Goal: Information Seeking & Learning: Learn about a topic

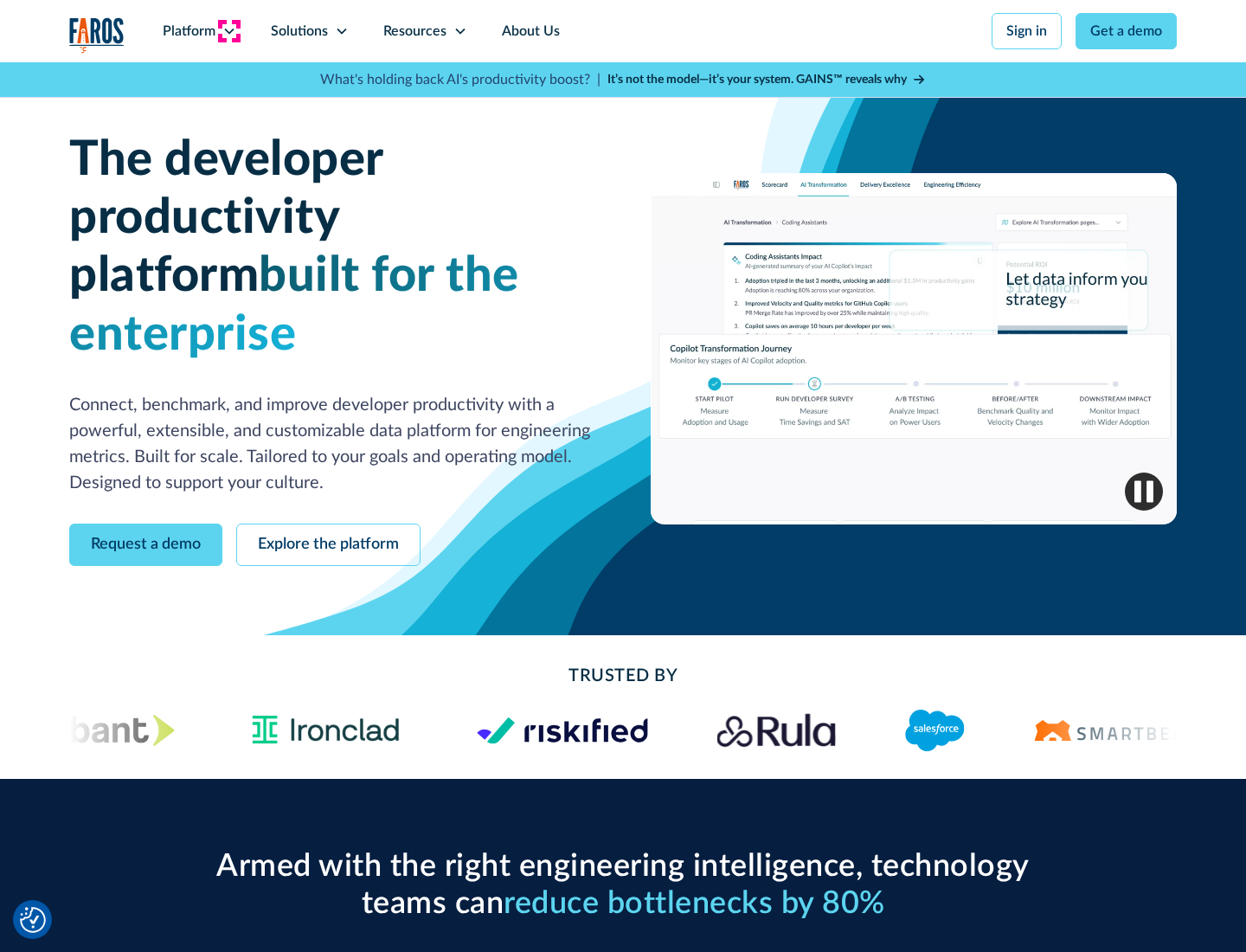
click at [229, 31] on icon at bounding box center [229, 31] width 14 height 14
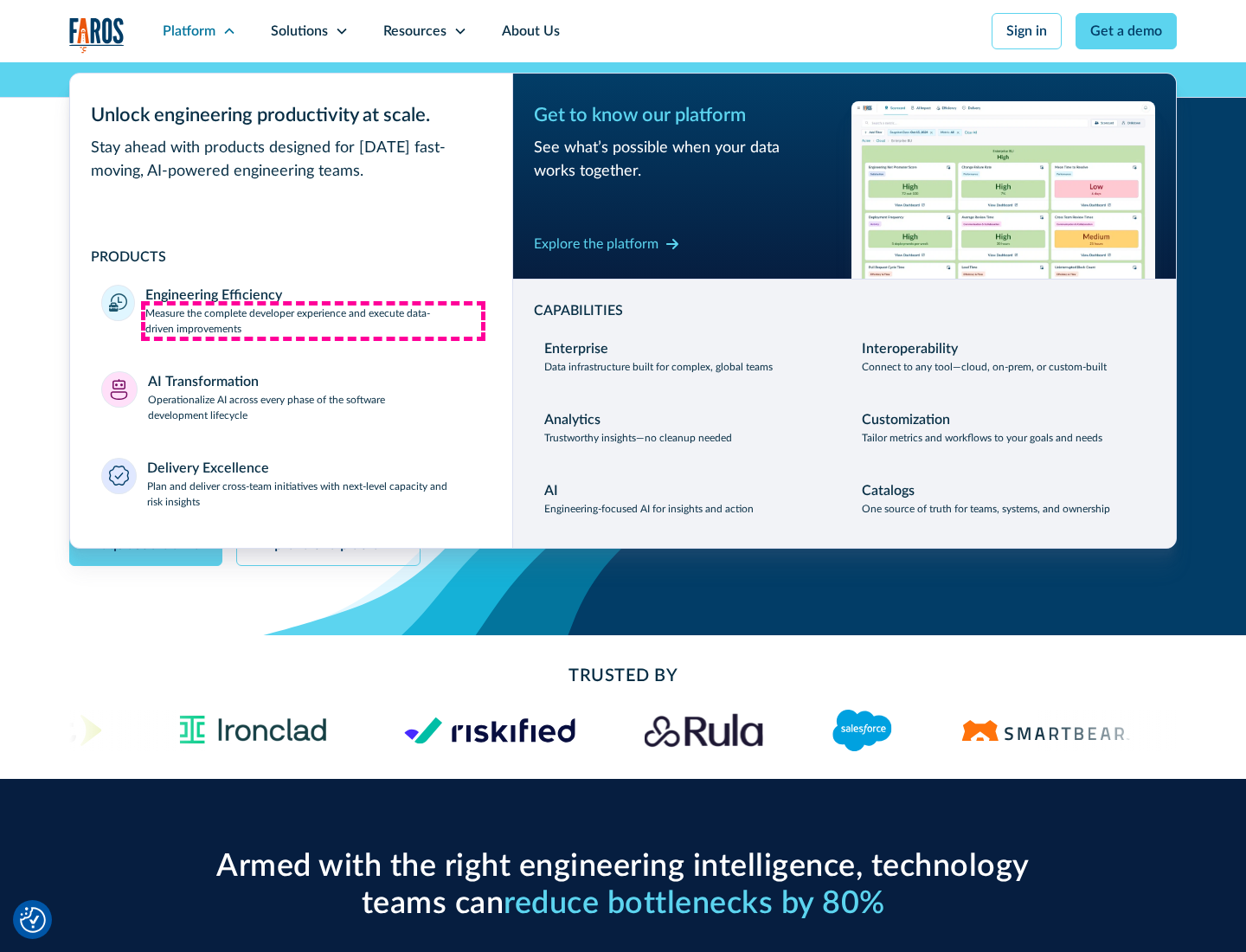
click at [314, 320] on p "Measure the complete developer experience and execute data-driven improvements" at bounding box center [313, 321] width 336 height 31
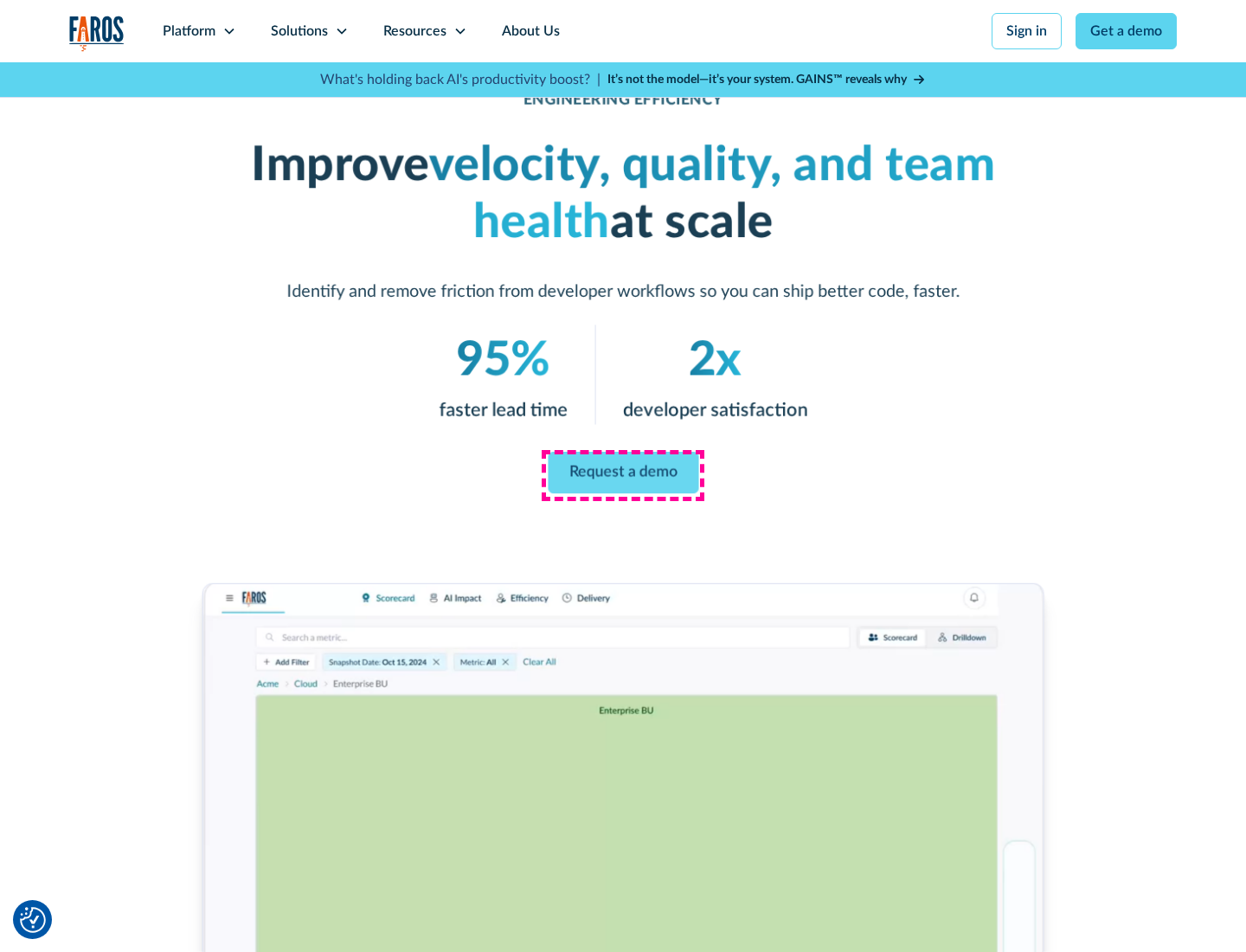
click at [623, 472] on link "Request a demo" at bounding box center [623, 472] width 151 height 42
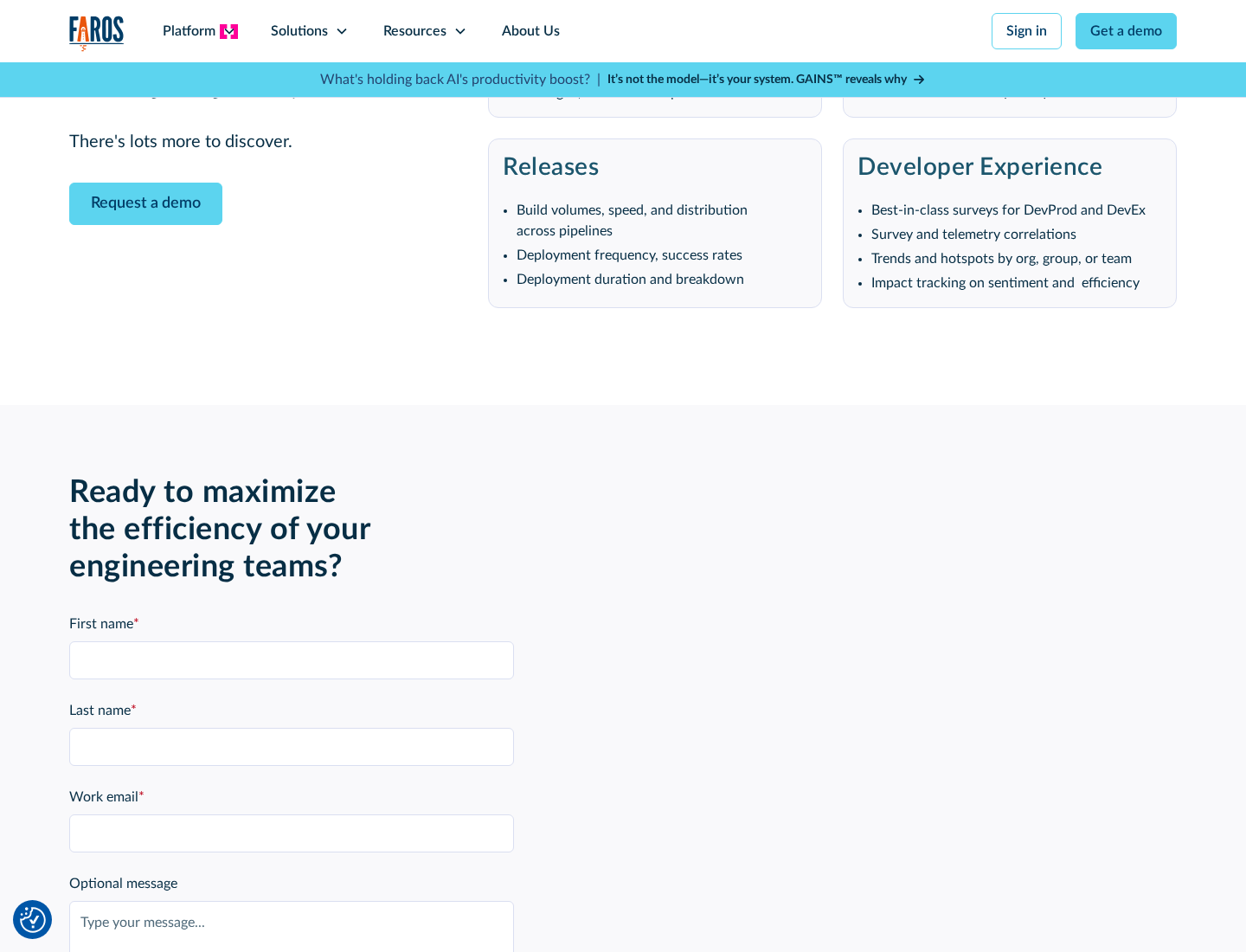
click at [229, 31] on icon at bounding box center [229, 31] width 14 height 14
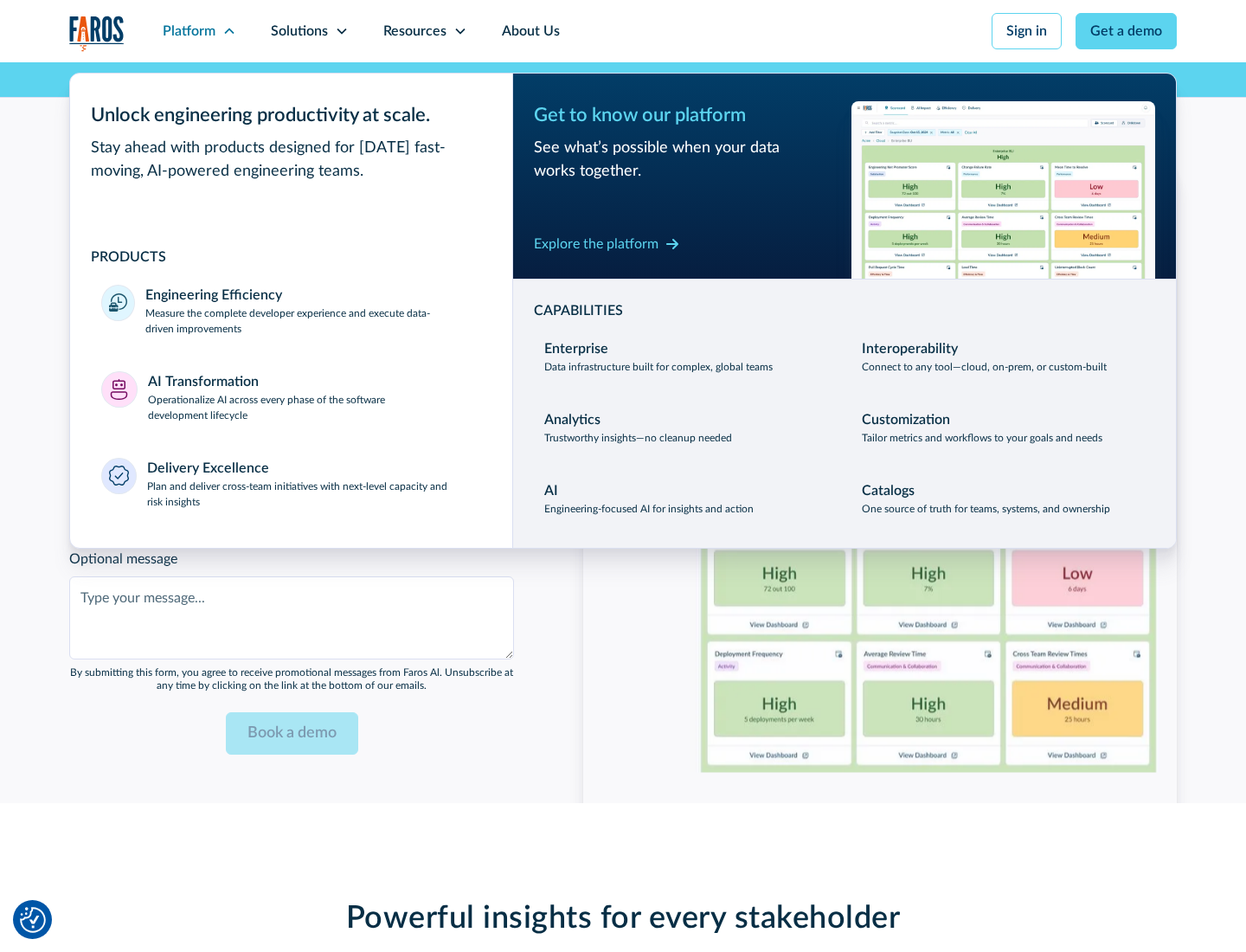
scroll to position [3796, 0]
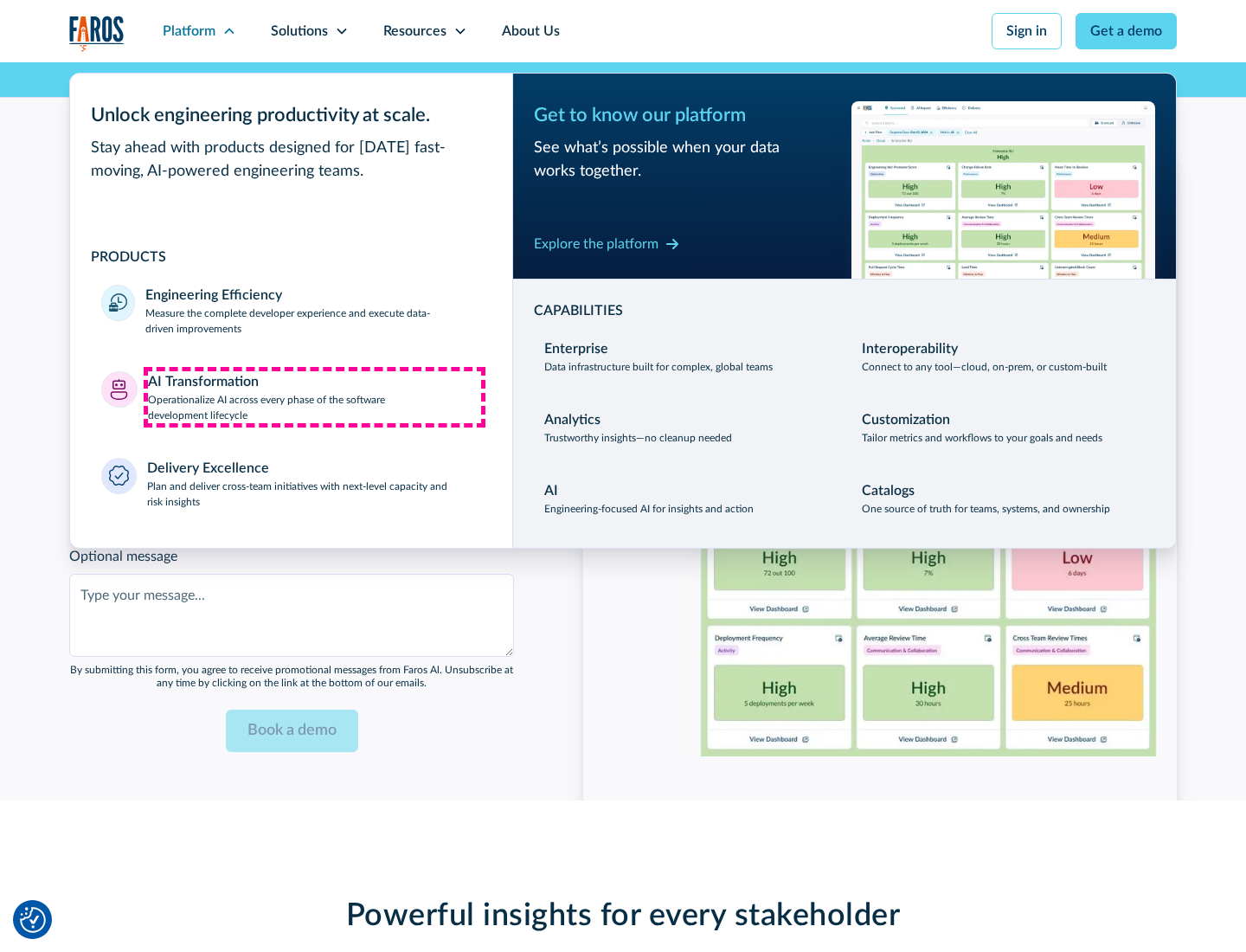
click at [314, 397] on p "Operationalize AI across every phase of the software development lifecycle" at bounding box center [315, 408] width 334 height 31
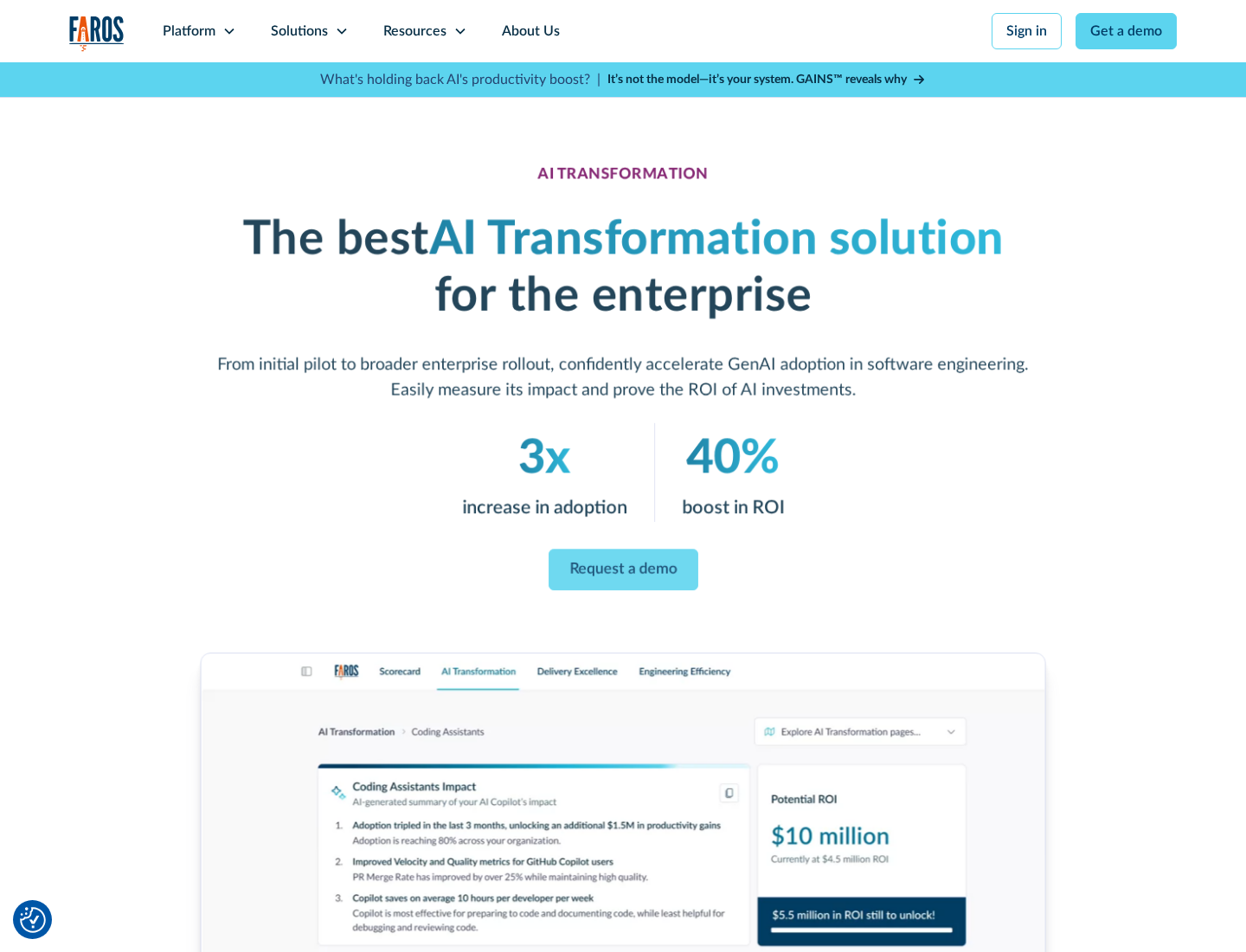
scroll to position [98, 0]
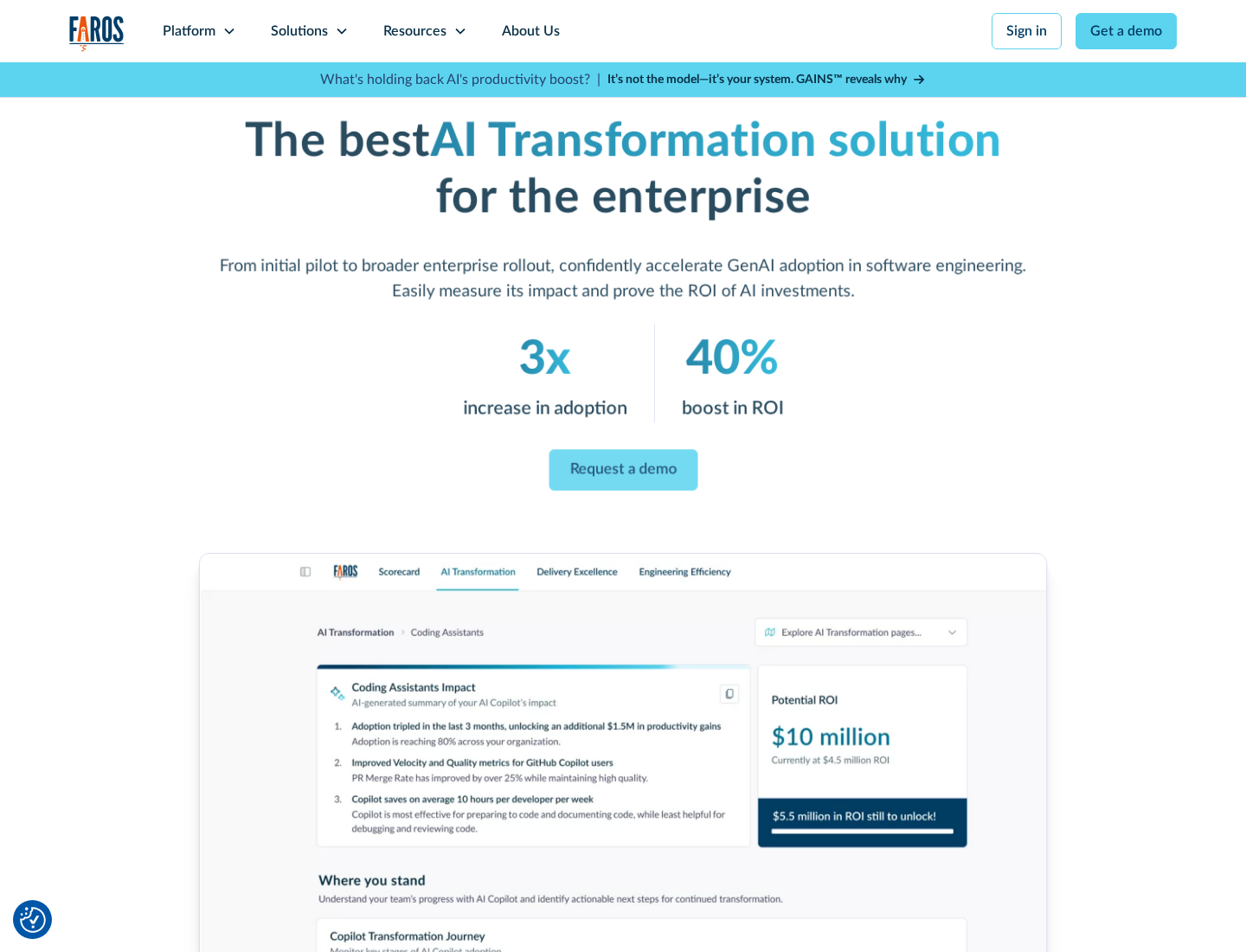
click at [623, 470] on link "Request a demo" at bounding box center [623, 471] width 149 height 42
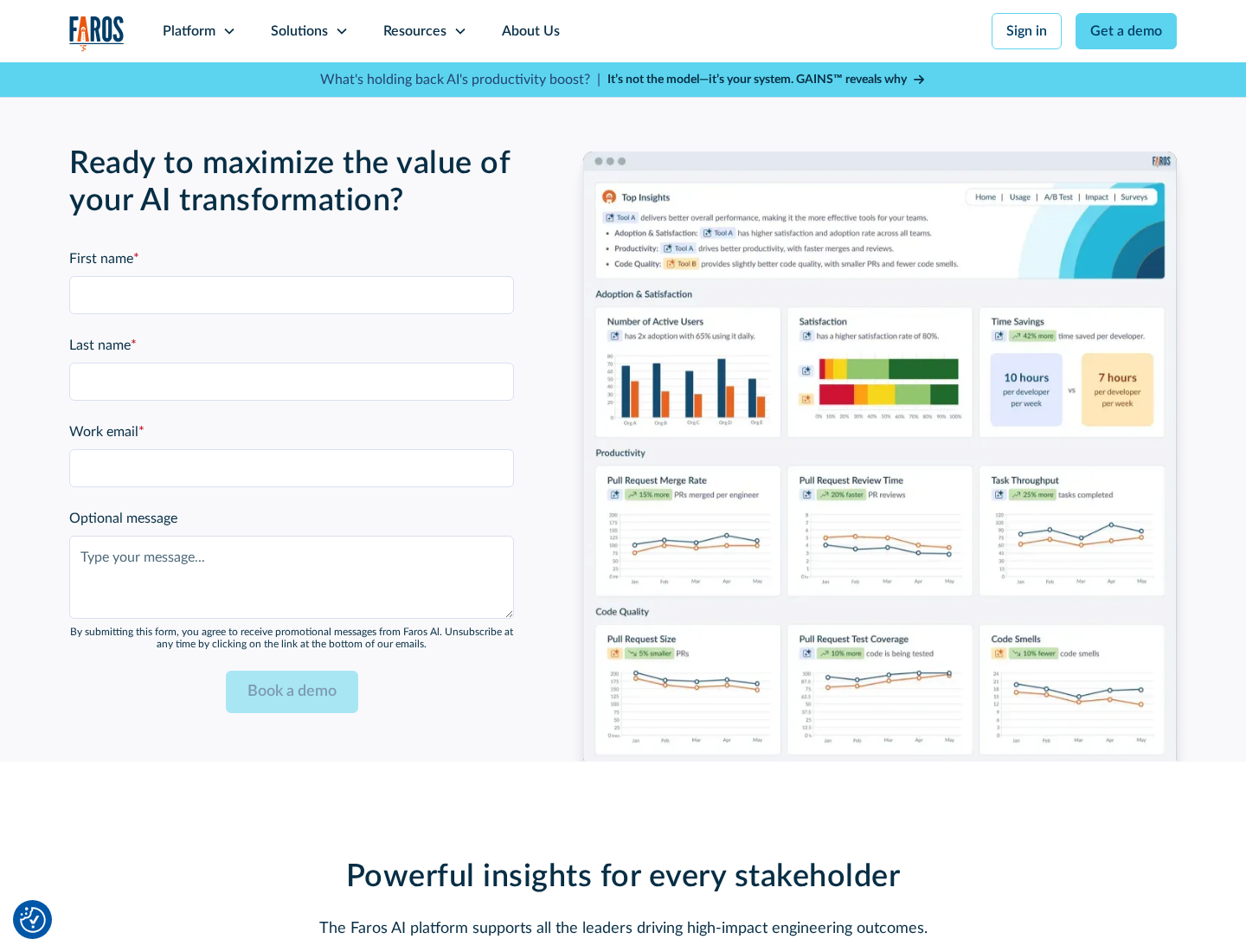
scroll to position [4212, 0]
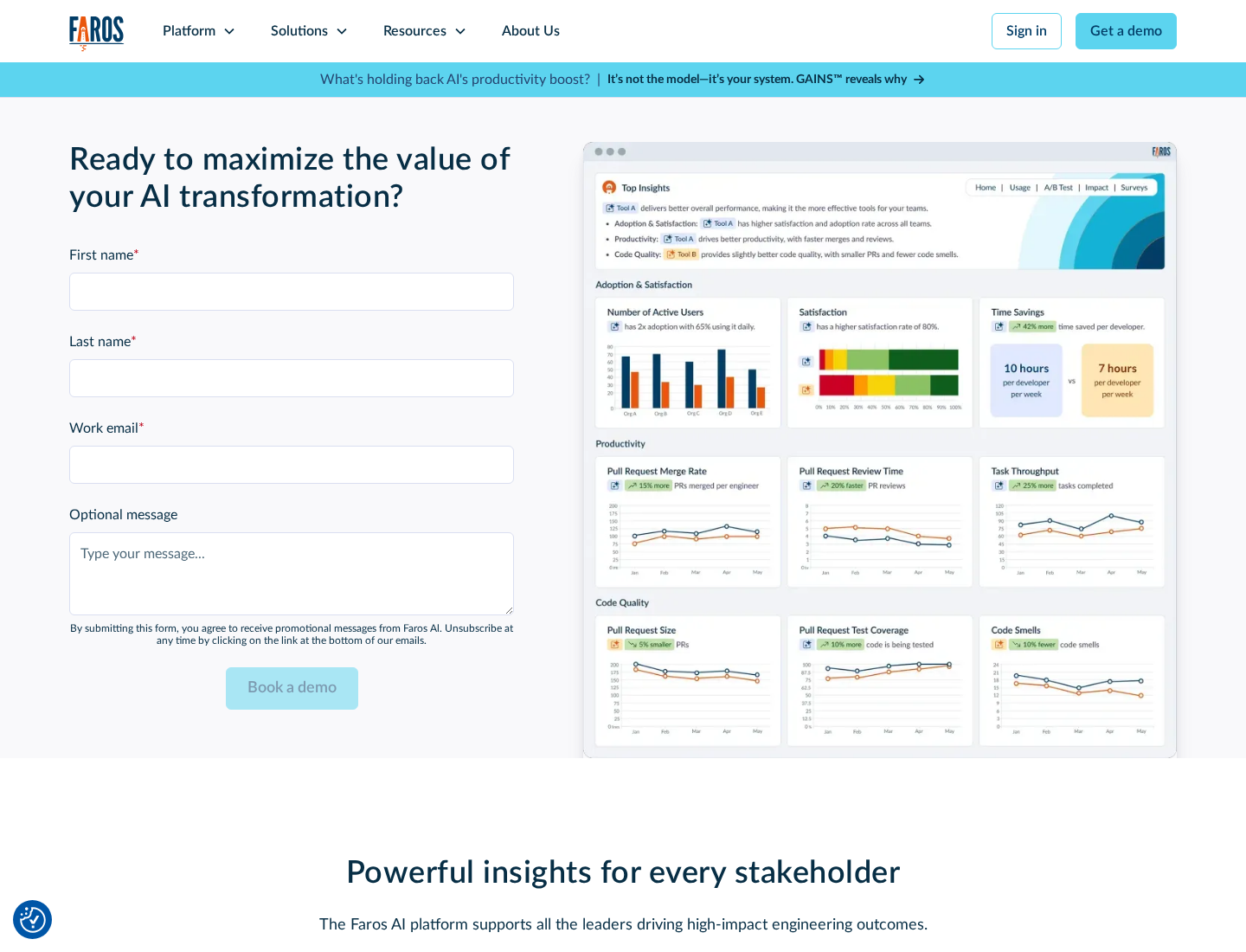
click at [199, 31] on div "Platform" at bounding box center [189, 31] width 53 height 21
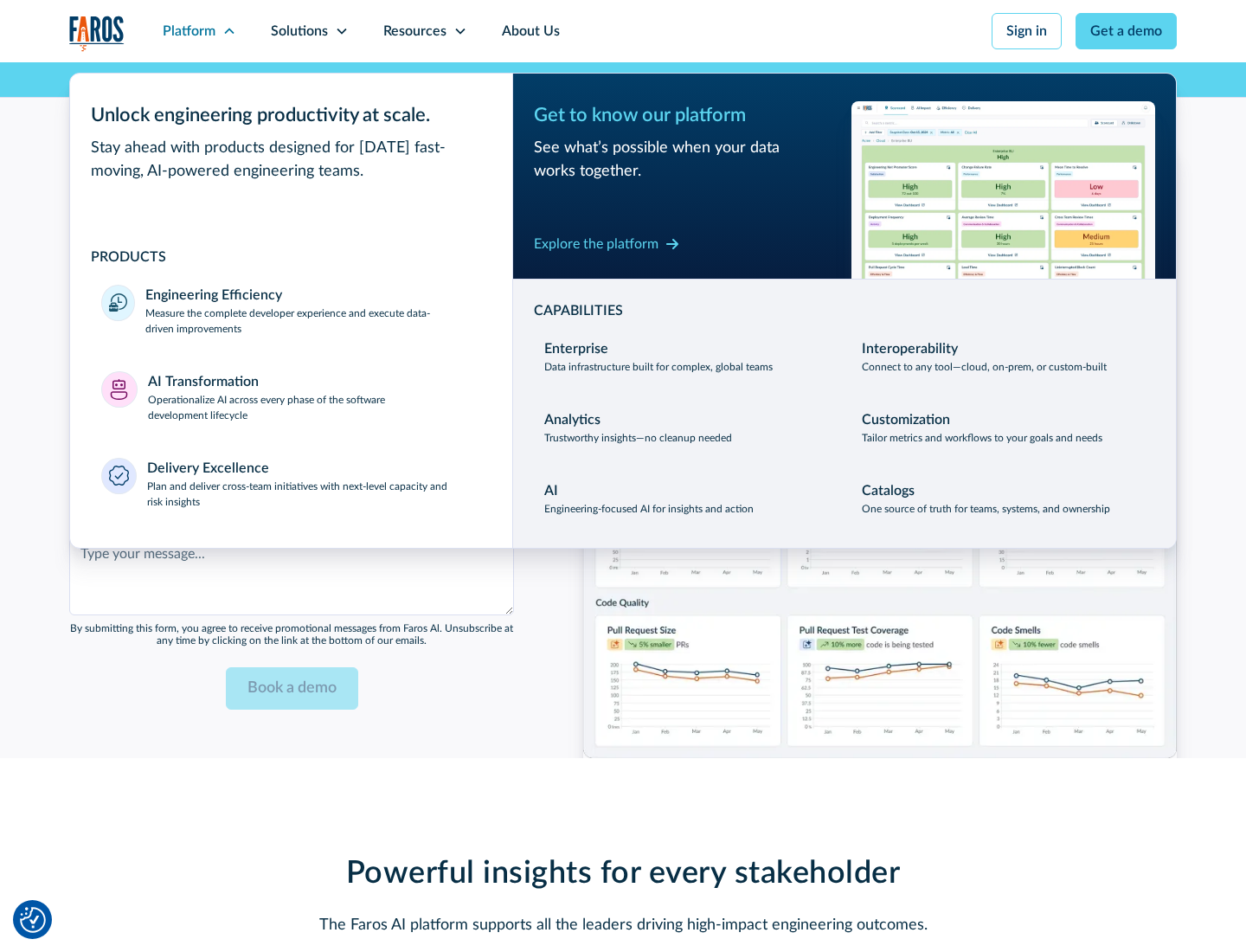
click at [597, 243] on div "Explore the platform" at bounding box center [596, 243] width 125 height 21
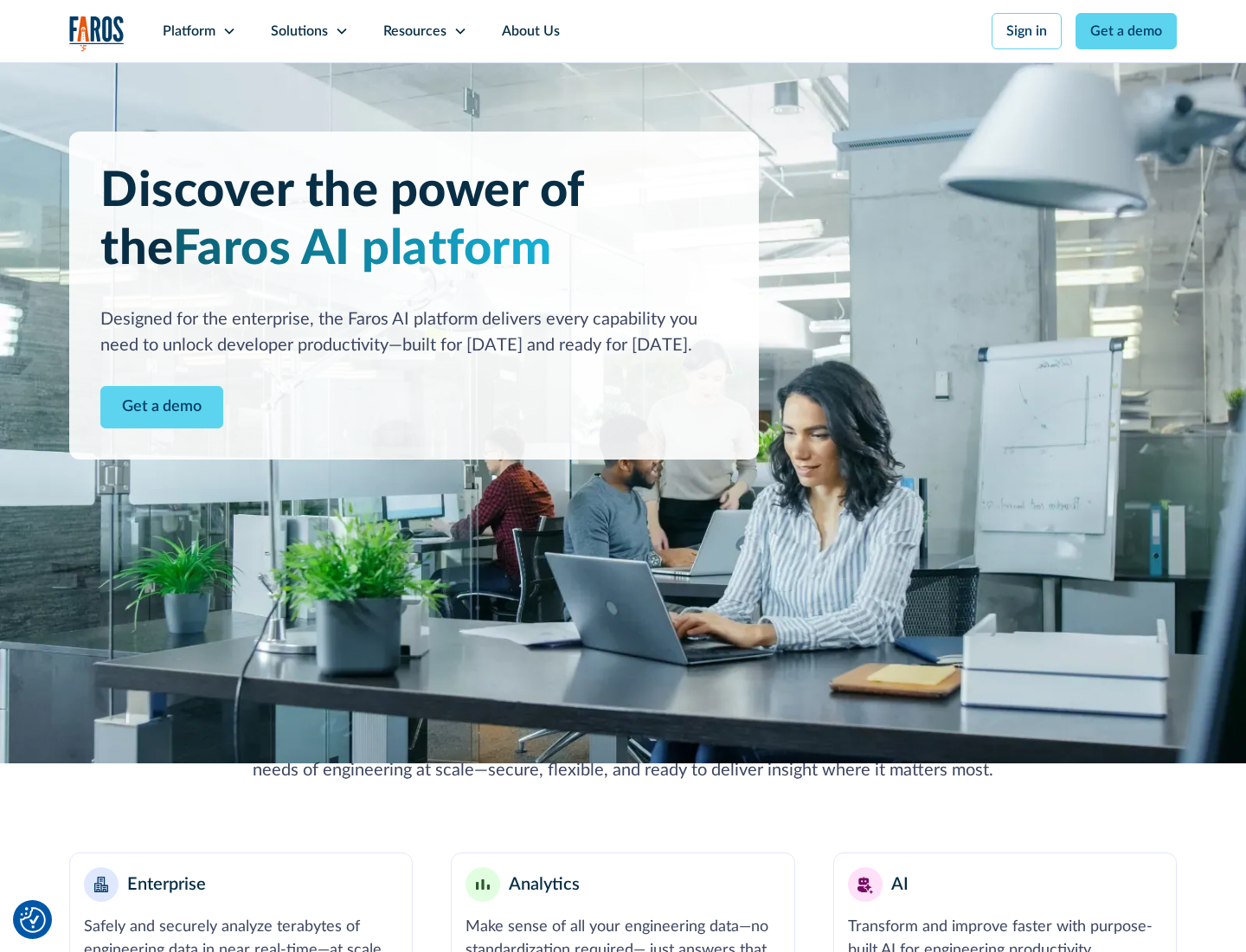
click at [161, 407] on link "Get a demo" at bounding box center [161, 407] width 123 height 42
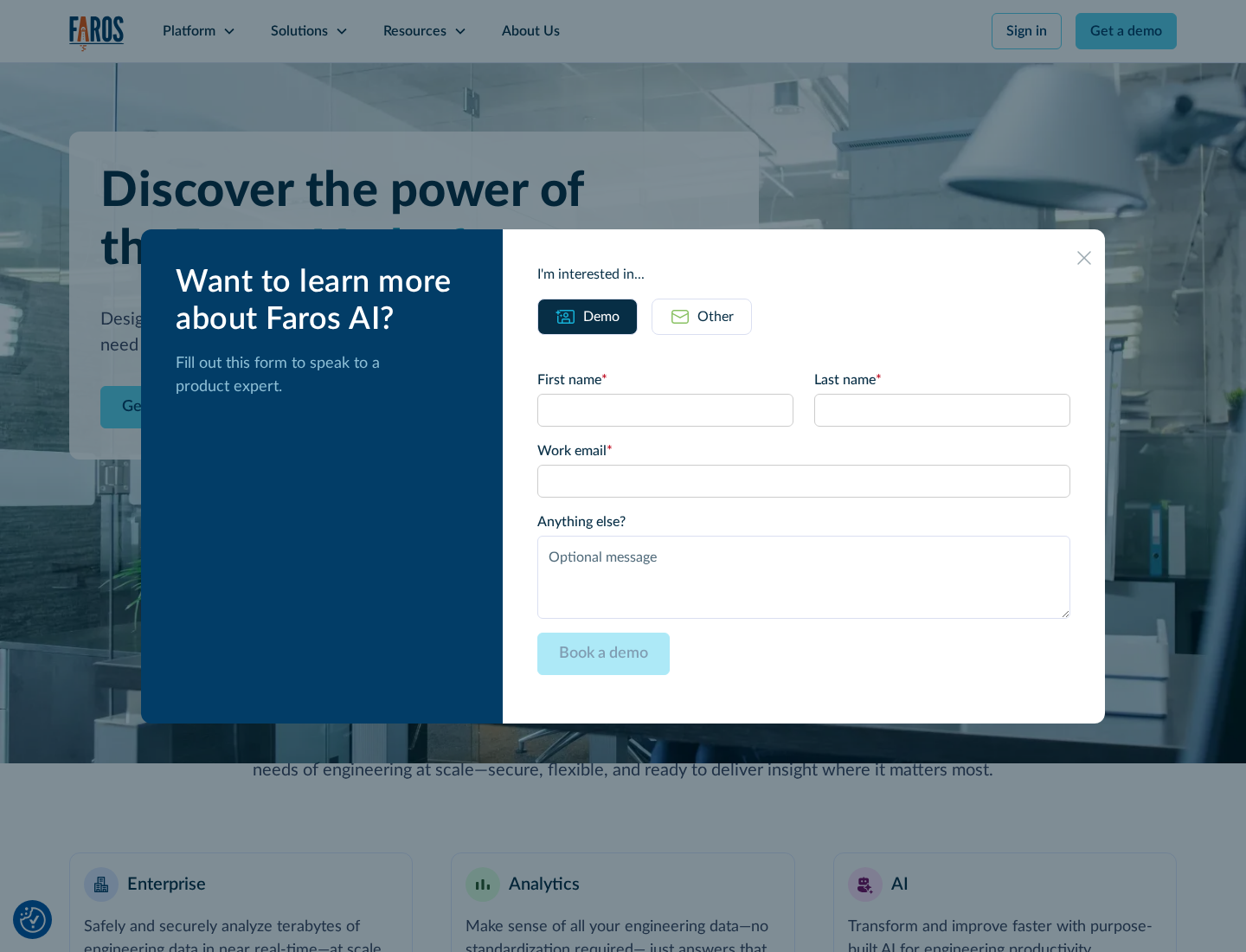
click at [716, 316] on div "Other" at bounding box center [716, 316] width 36 height 21
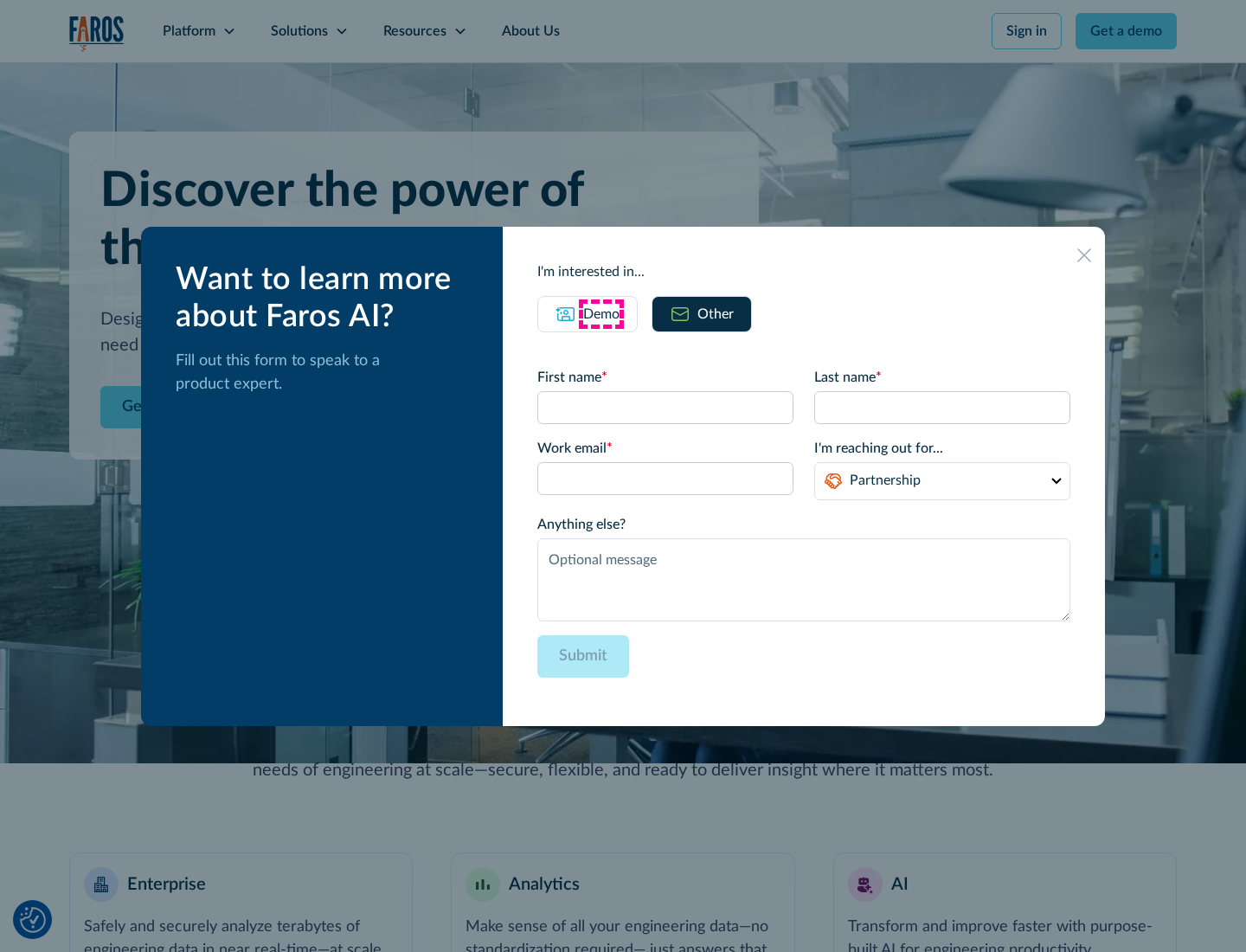
click at [601, 314] on div "Demo" at bounding box center [602, 314] width 36 height 21
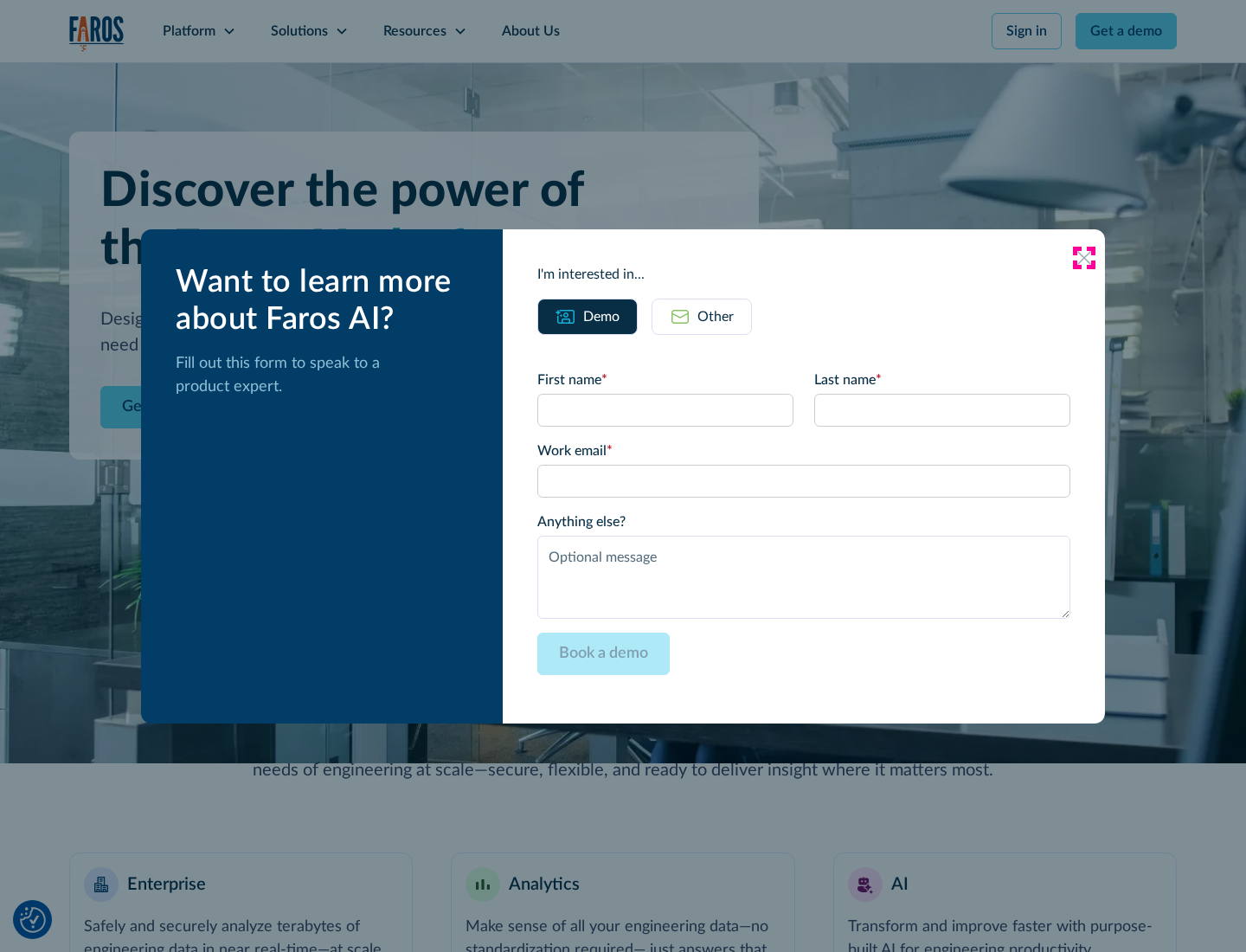
click at [1085, 257] on icon at bounding box center [1084, 257] width 14 height 14
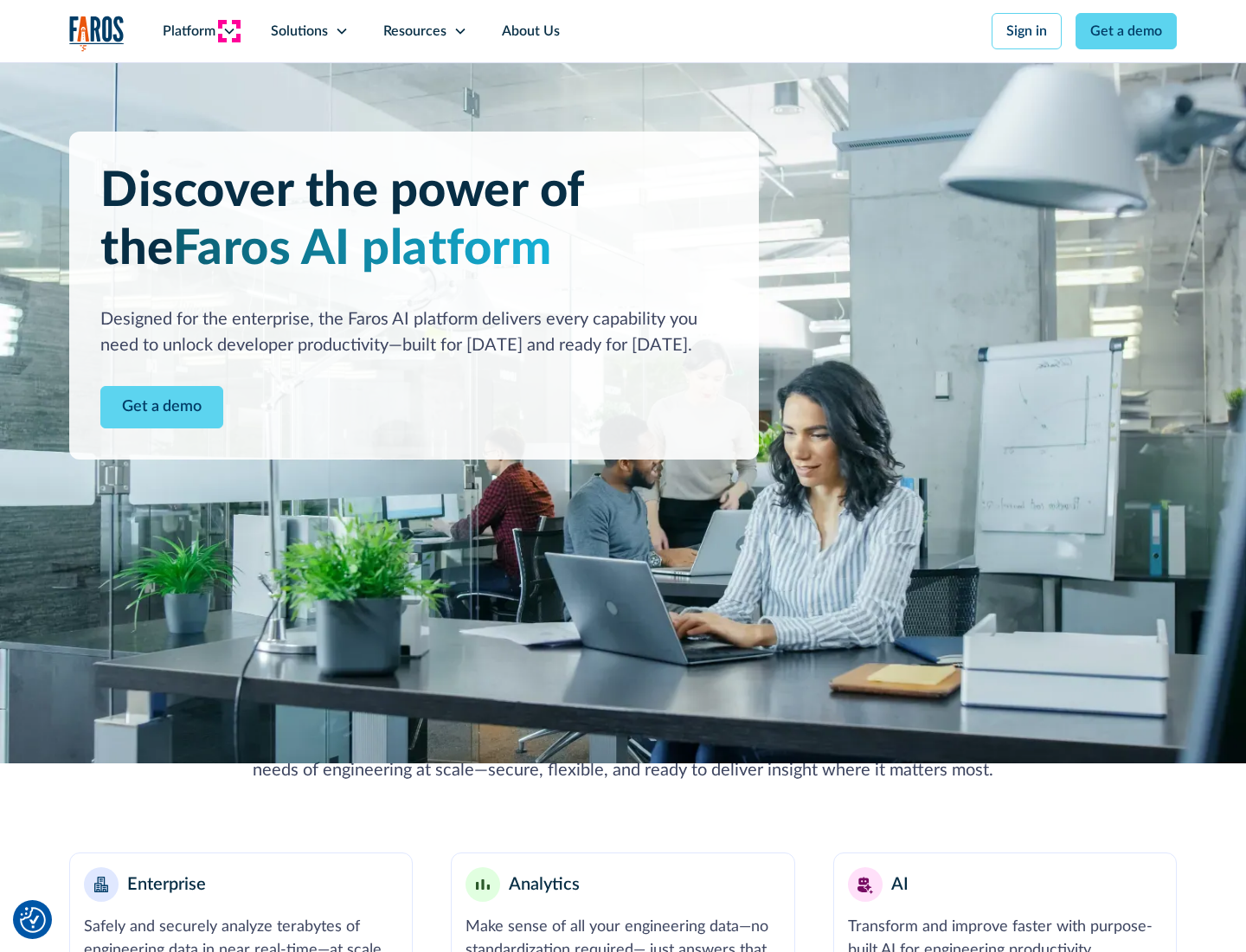
click at [229, 31] on icon at bounding box center [229, 31] width 14 height 14
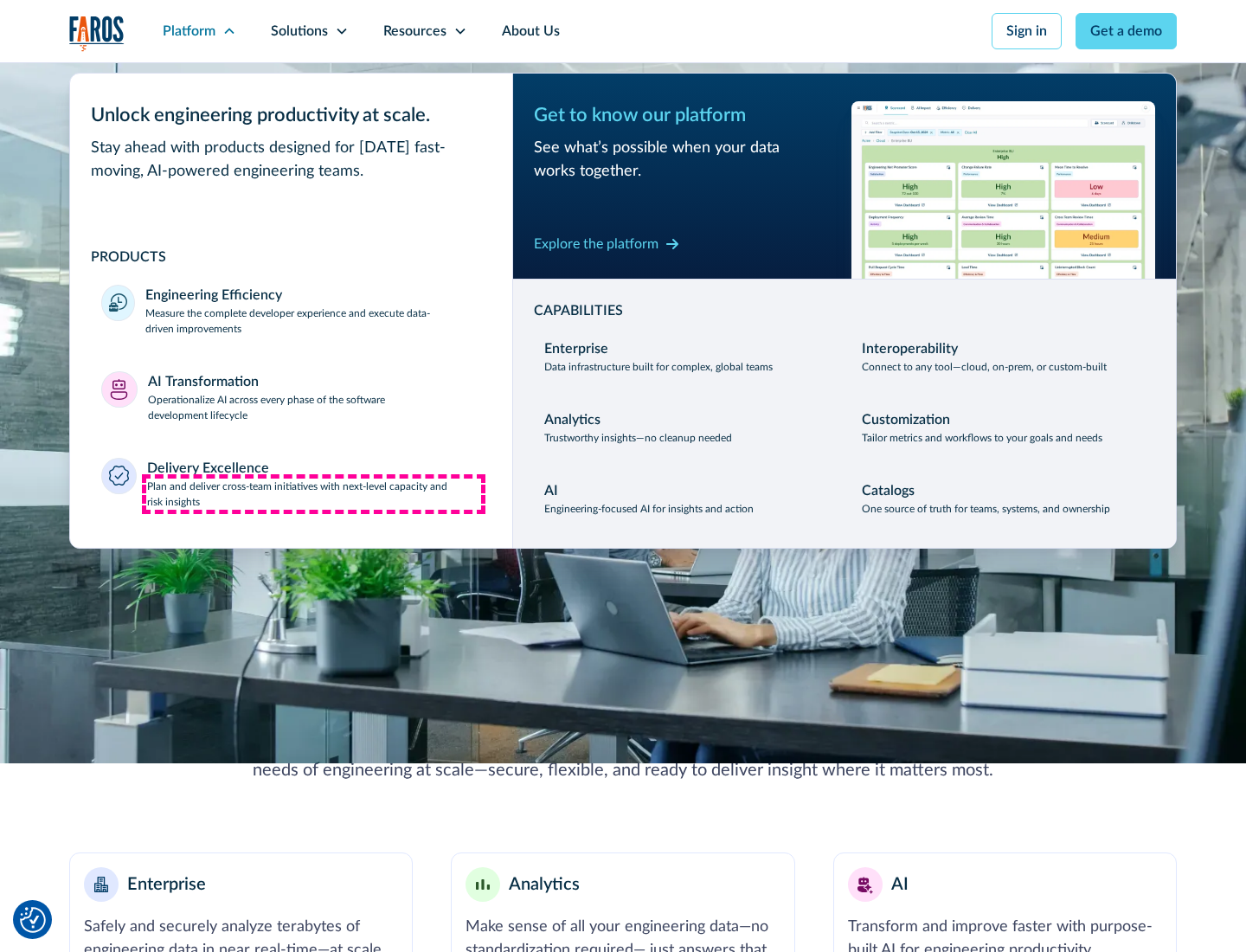
click at [314, 493] on p "Plan and deliver cross-team initiatives with next-level capacity and risk insig…" at bounding box center [314, 494] width 335 height 31
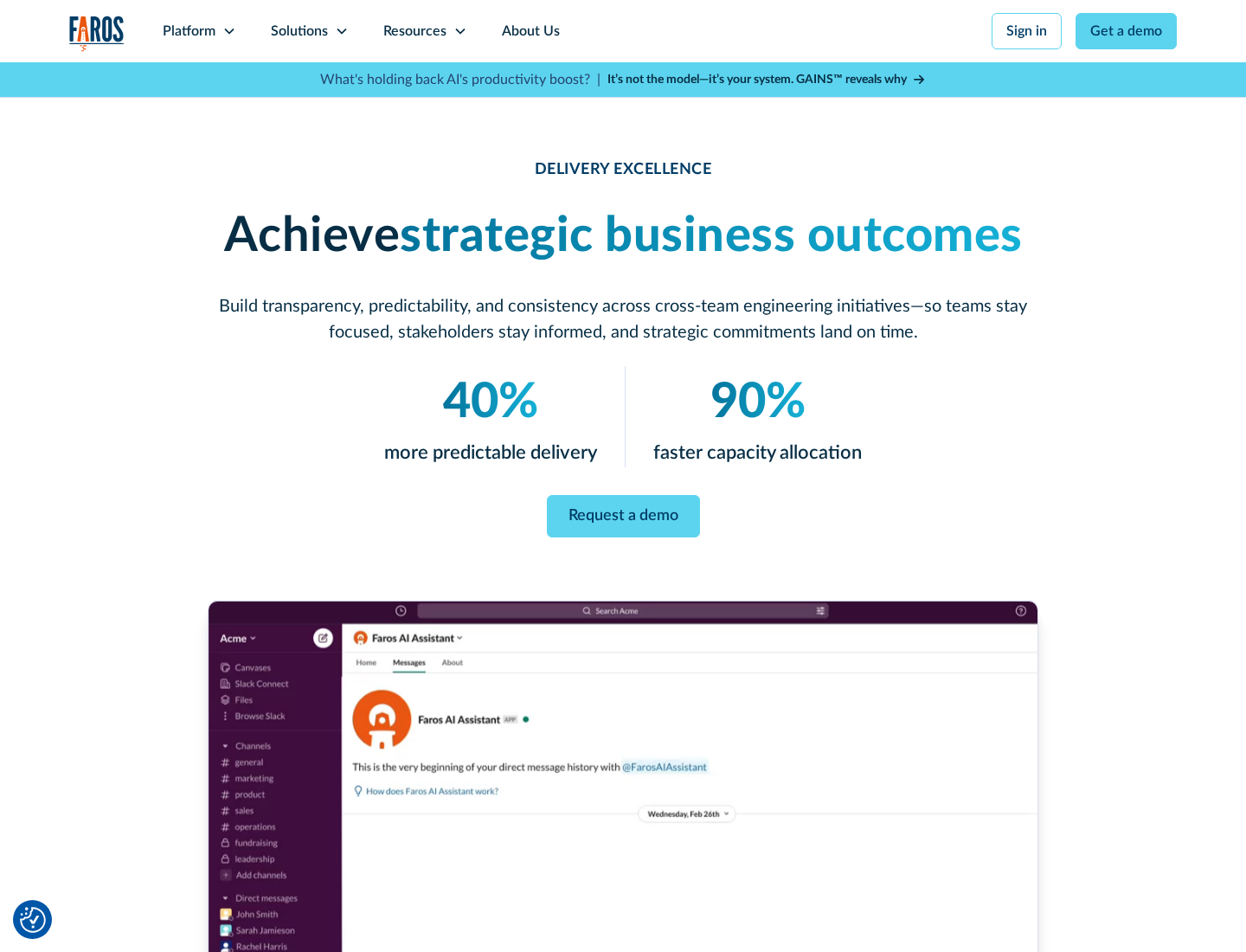
click at [341, 31] on icon at bounding box center [341, 31] width 14 height 14
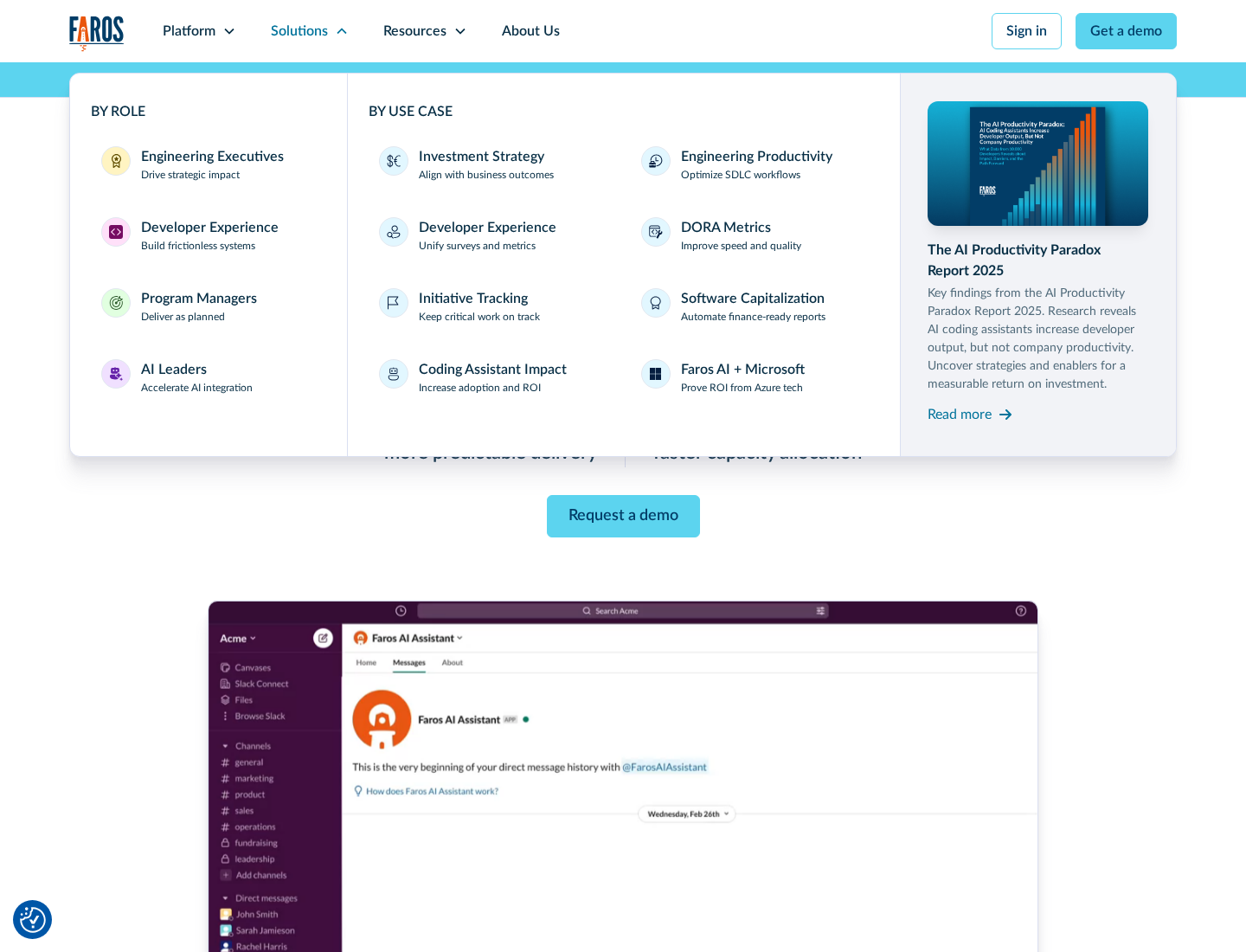
click at [208, 164] on div "Engineering Executives" at bounding box center [213, 156] width 143 height 21
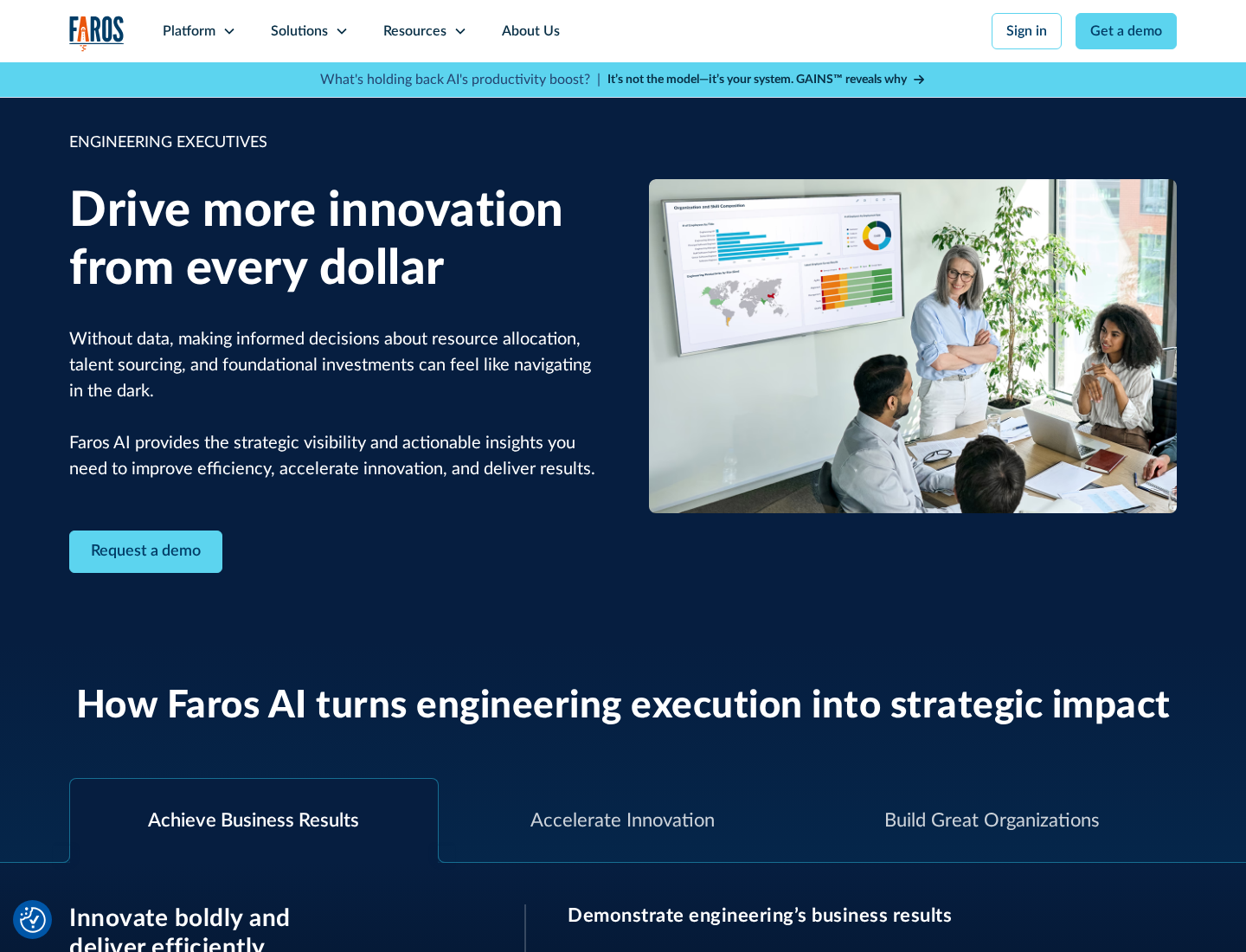
click at [341, 31] on icon at bounding box center [341, 31] width 14 height 14
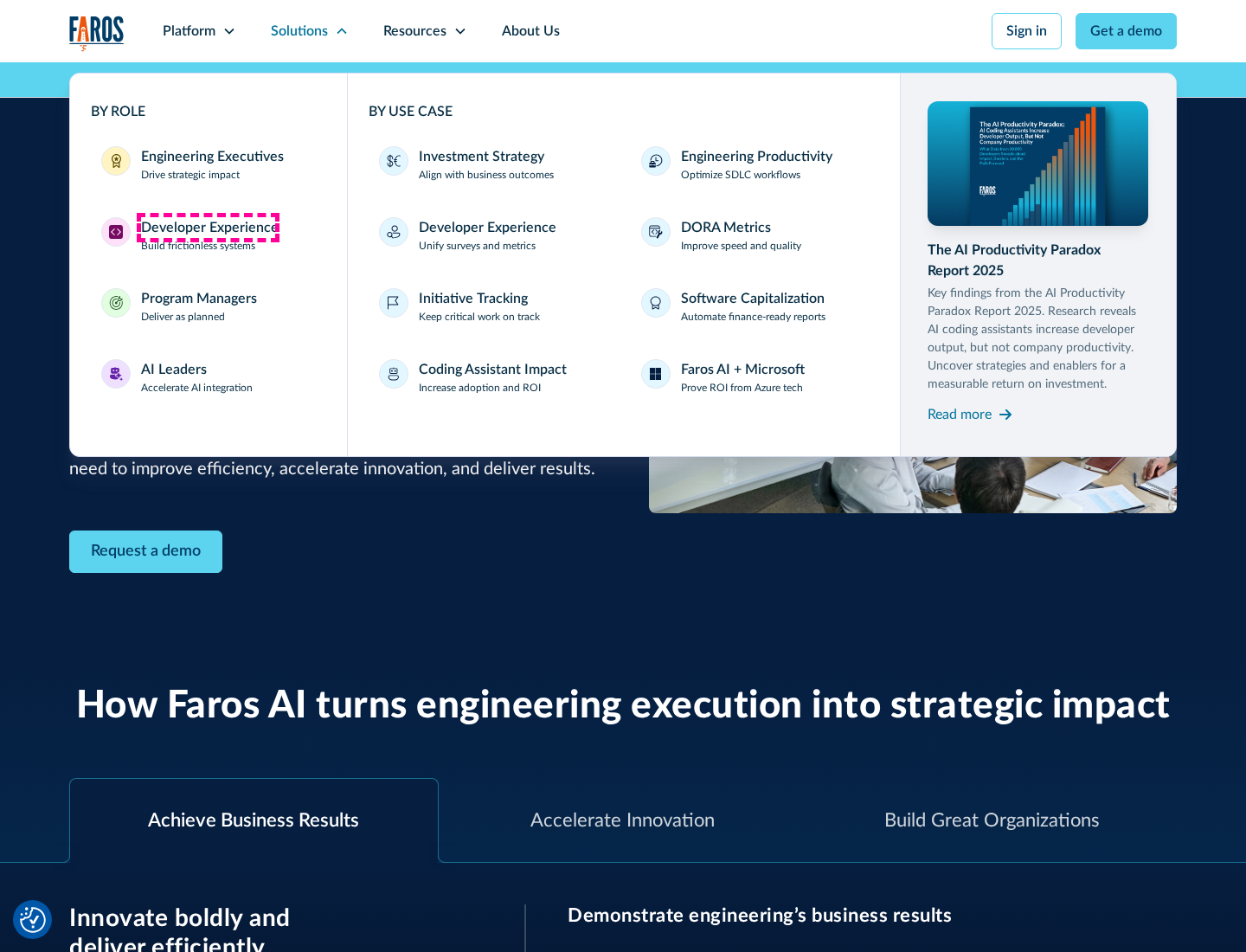
click at [208, 228] on div "Developer Experience" at bounding box center [210, 227] width 138 height 21
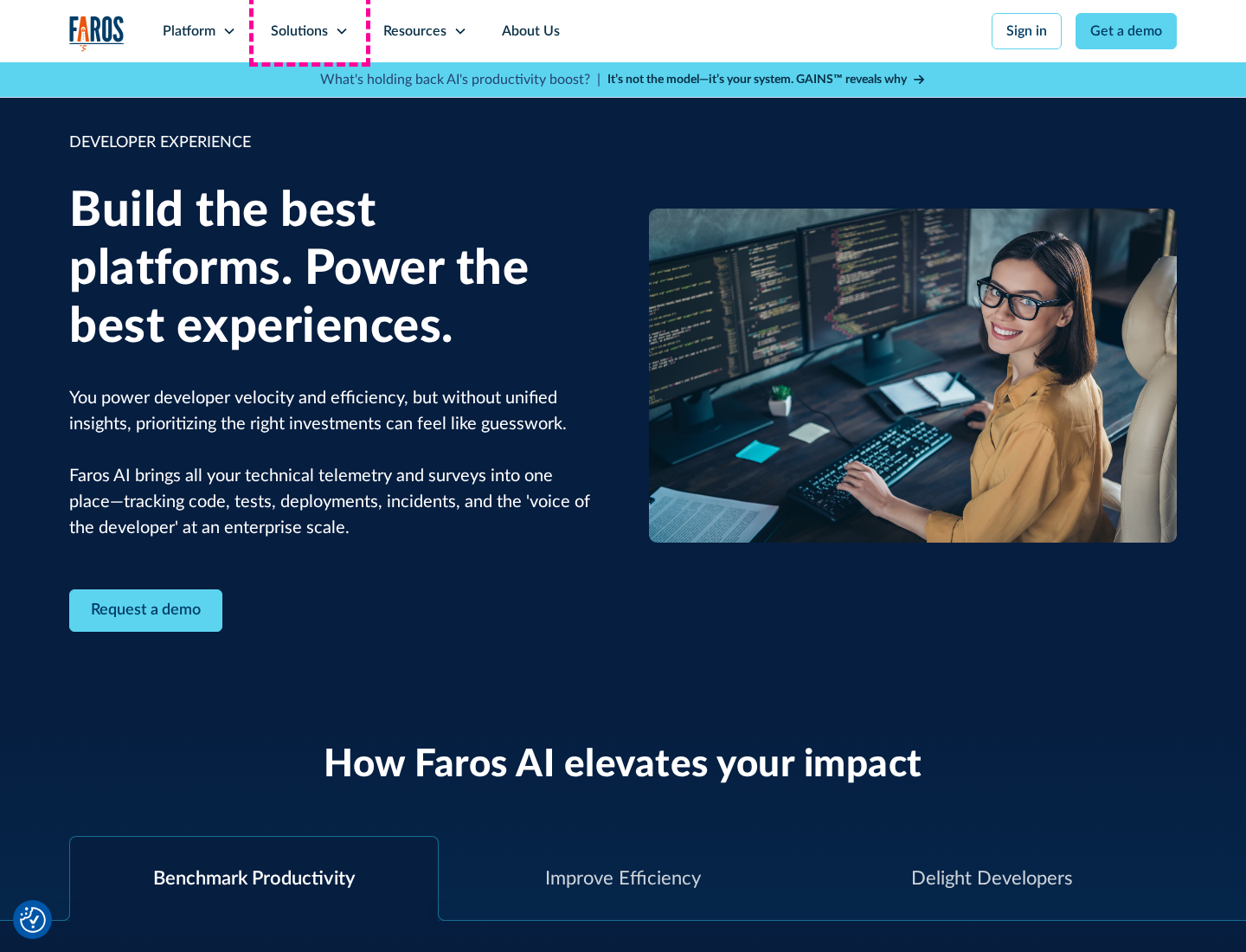
click at [309, 31] on div "Solutions" at bounding box center [299, 31] width 57 height 21
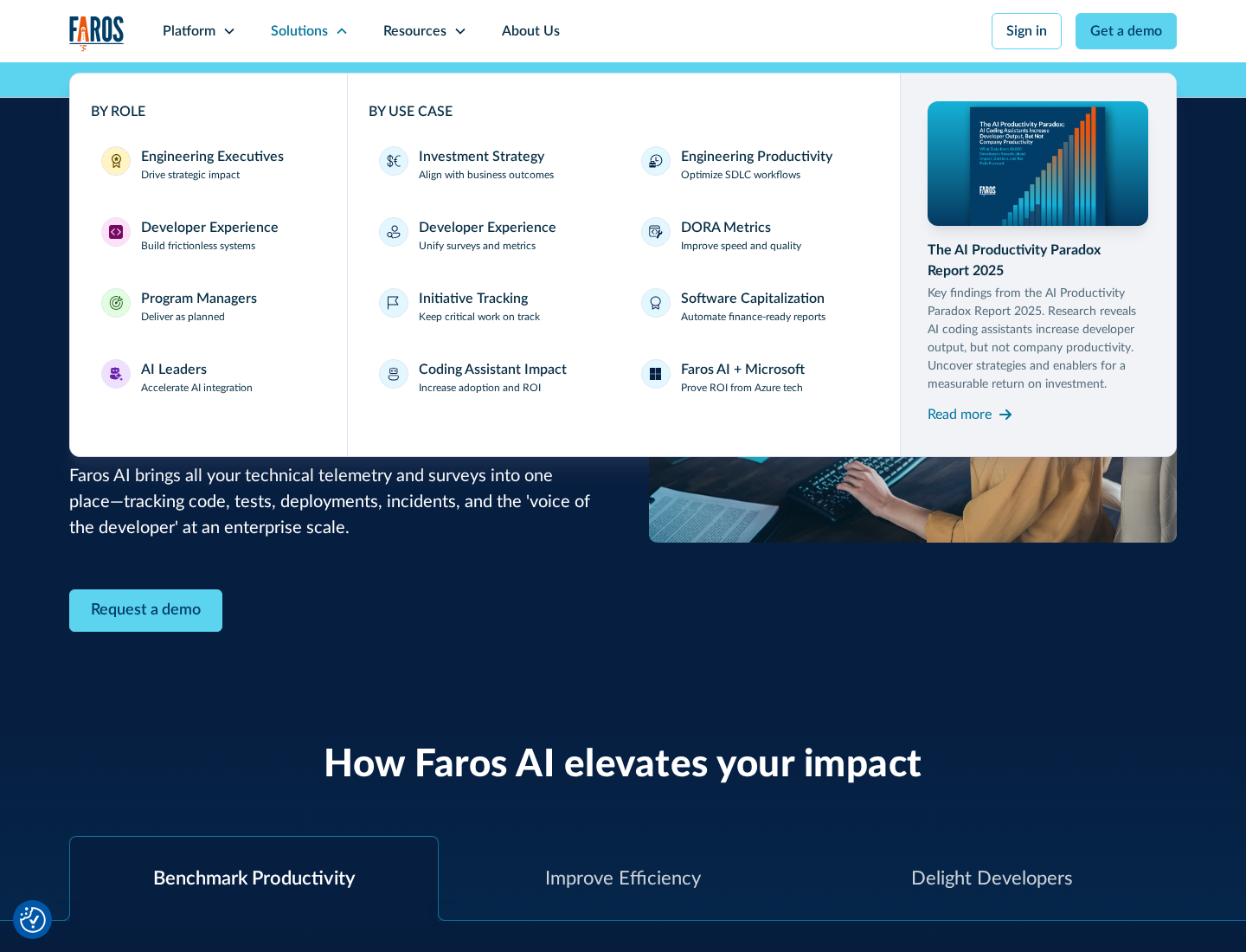
click at [198, 306] on div "Program Managers" at bounding box center [199, 298] width 116 height 21
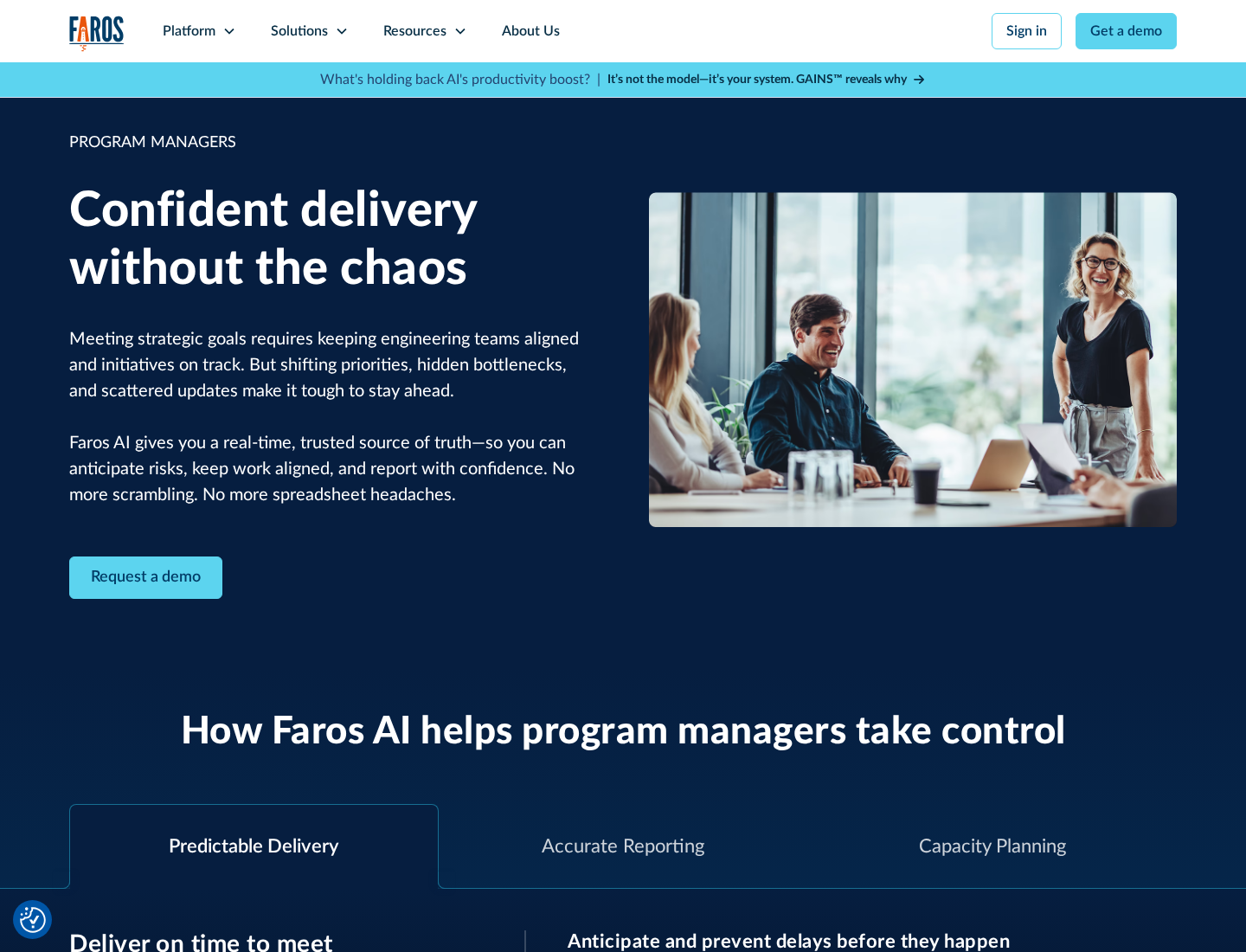
click at [341, 31] on icon at bounding box center [341, 31] width 14 height 14
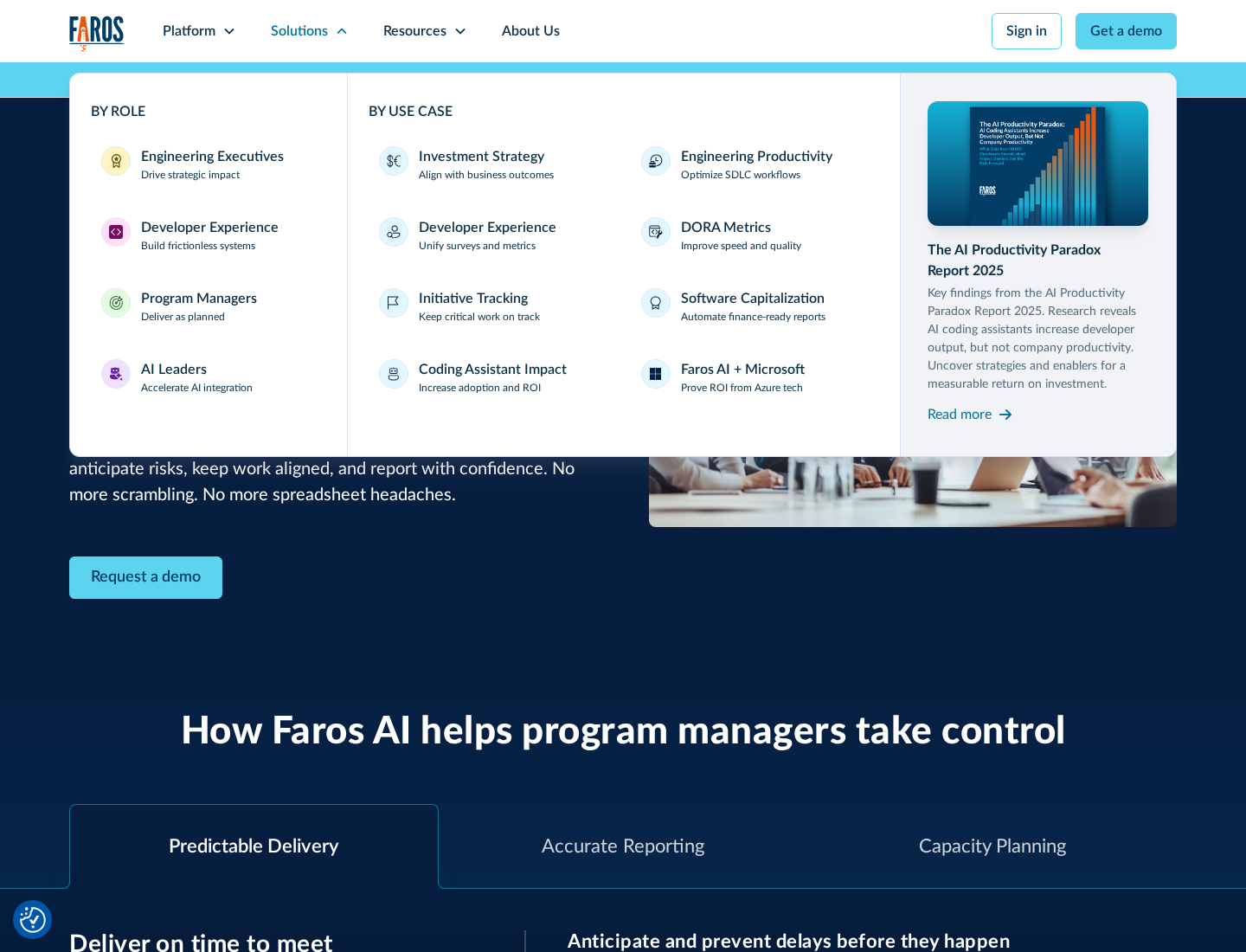
click at [197, 378] on div "AI Leaders" at bounding box center [174, 369] width 66 height 21
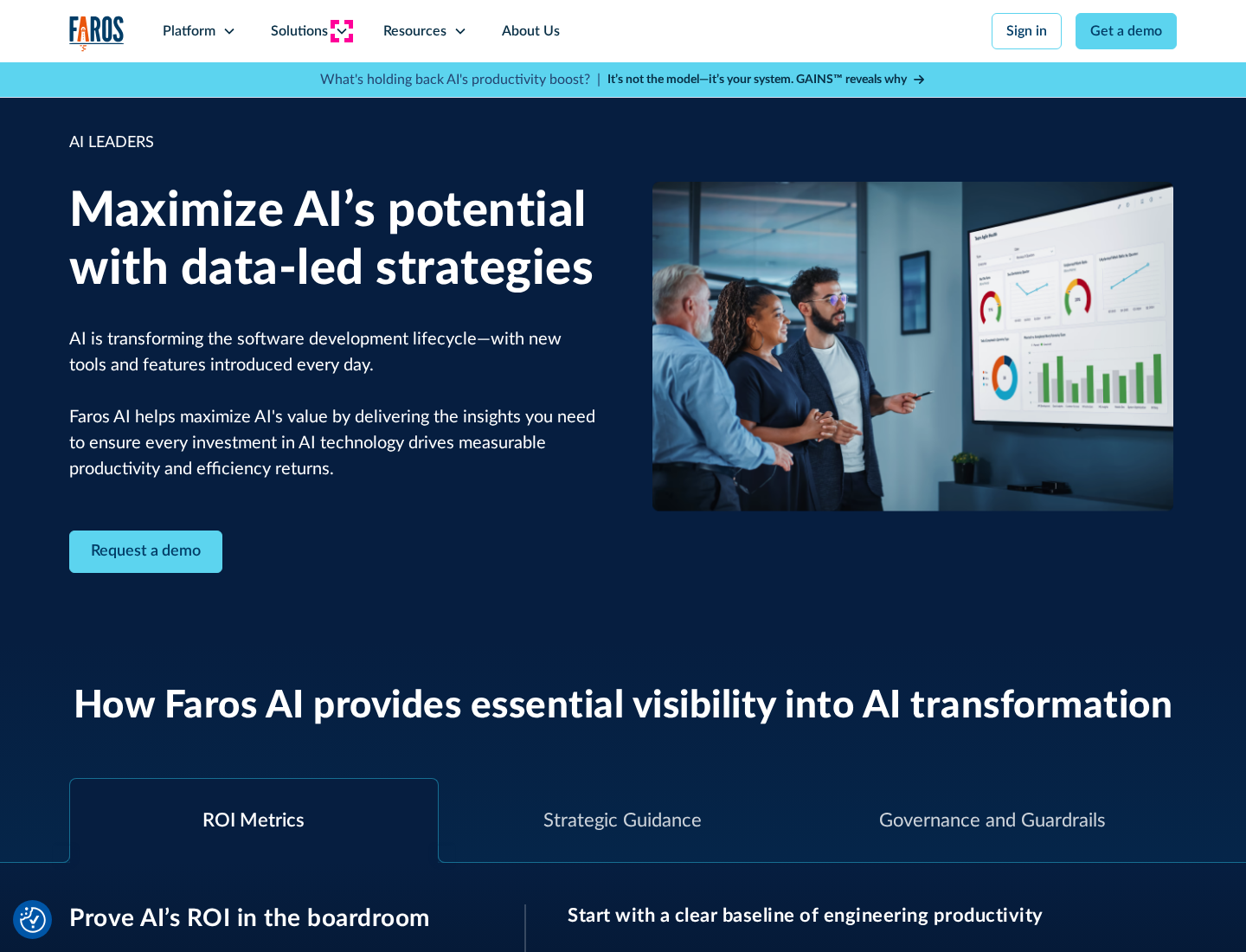
click at [341, 31] on icon at bounding box center [341, 31] width 14 height 14
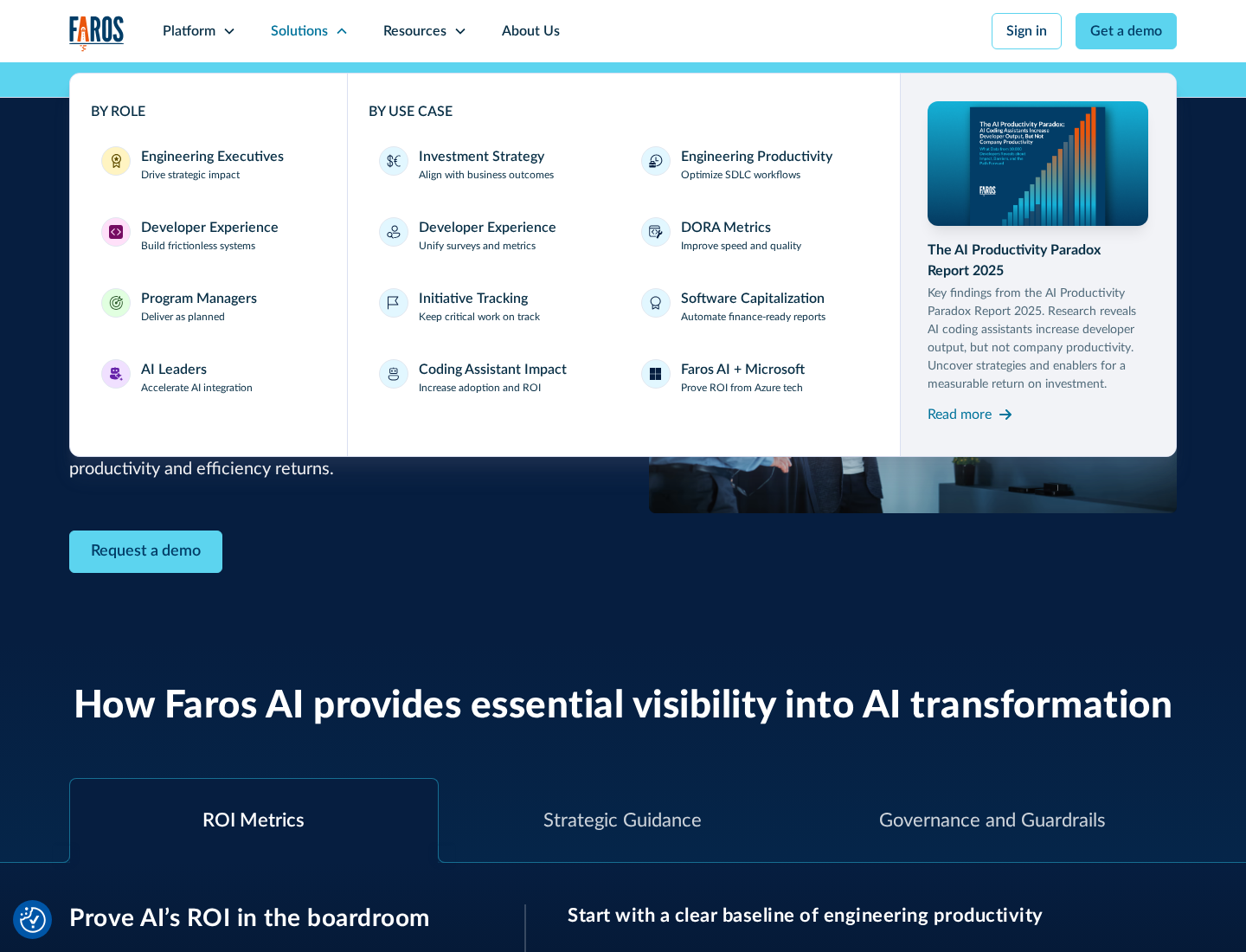
click at [480, 157] on div "Investment Strategy" at bounding box center [482, 156] width 126 height 21
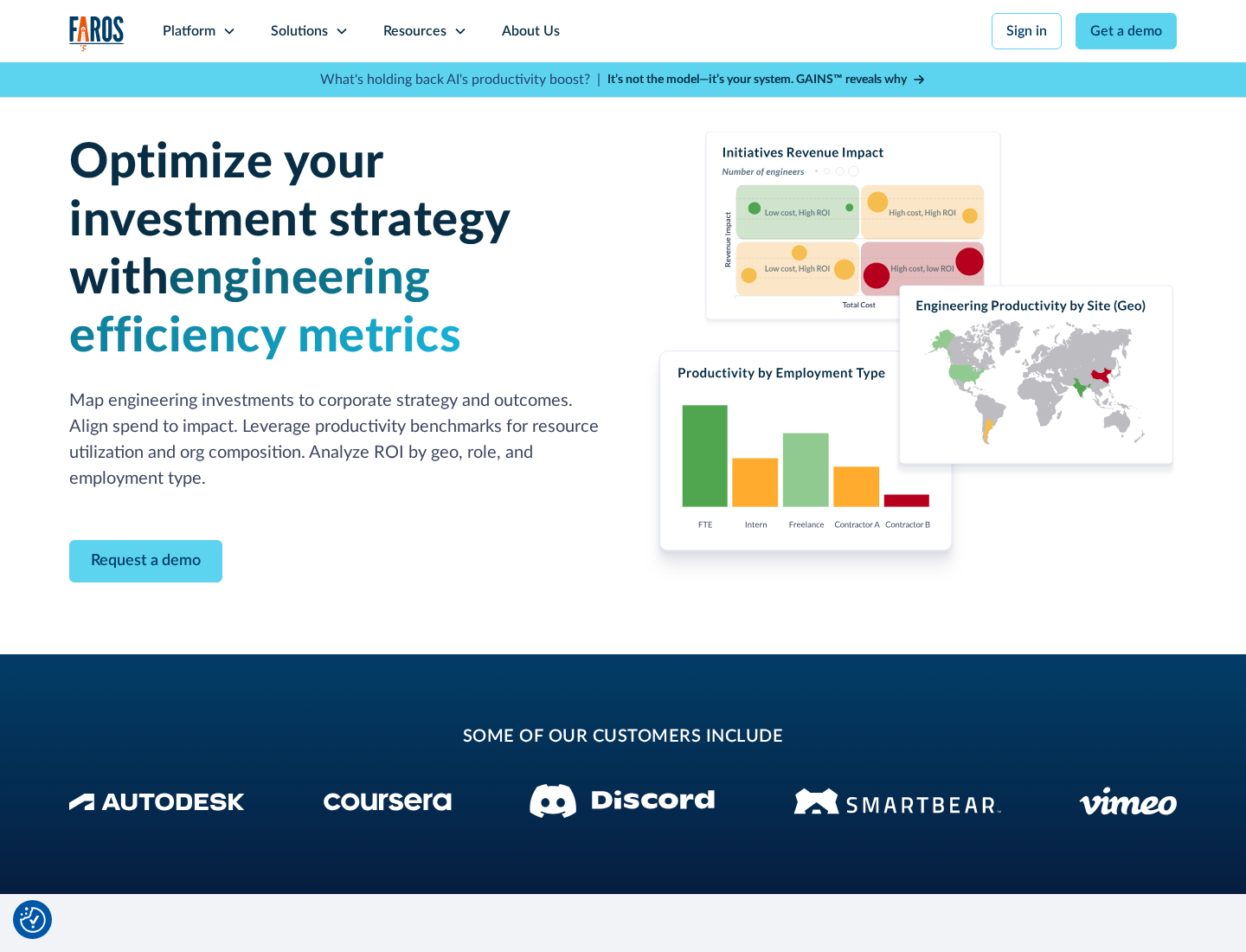
click at [341, 31] on icon at bounding box center [341, 31] width 14 height 14
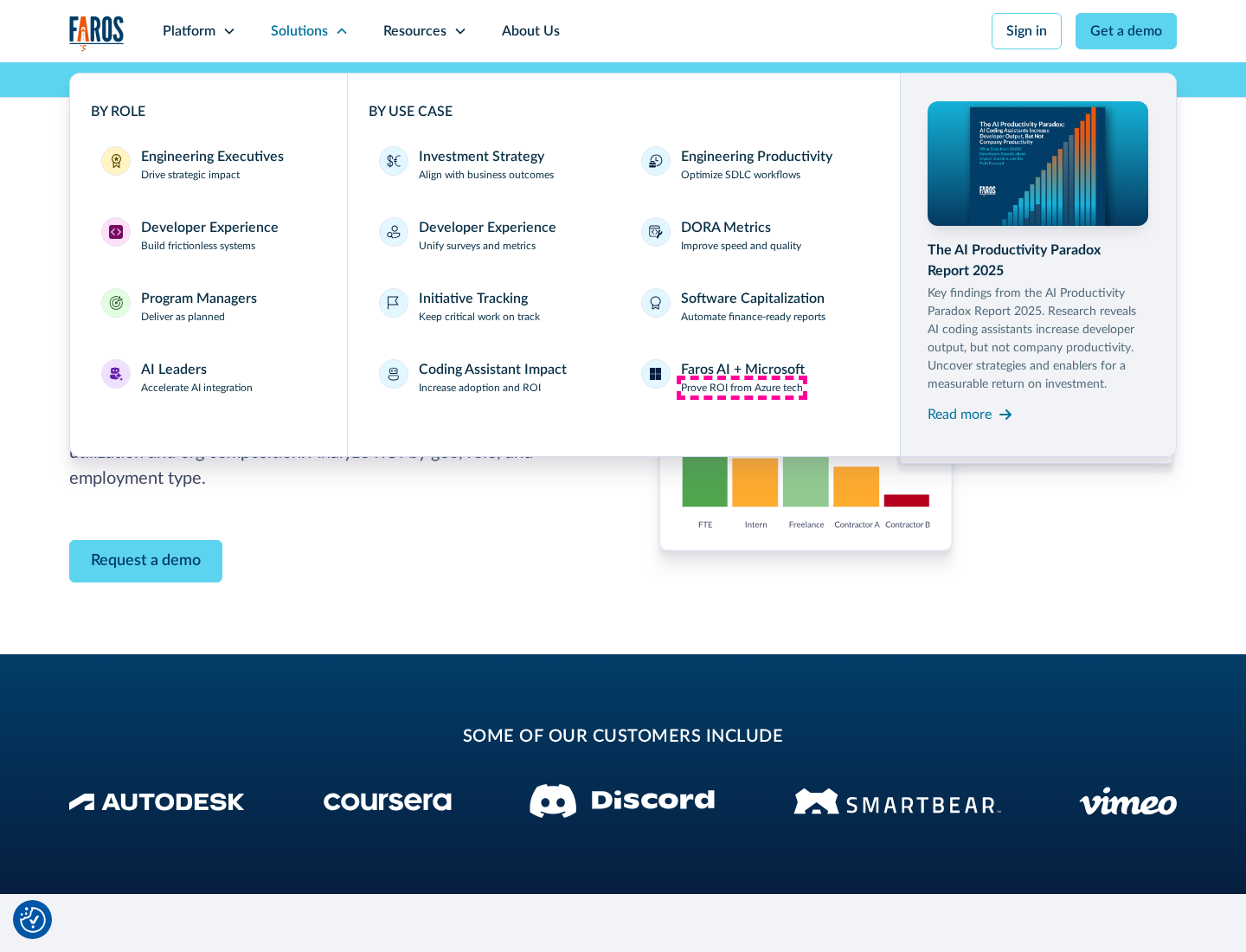
click at [742, 388] on p "Prove ROI from Azure tech" at bounding box center [742, 388] width 122 height 16
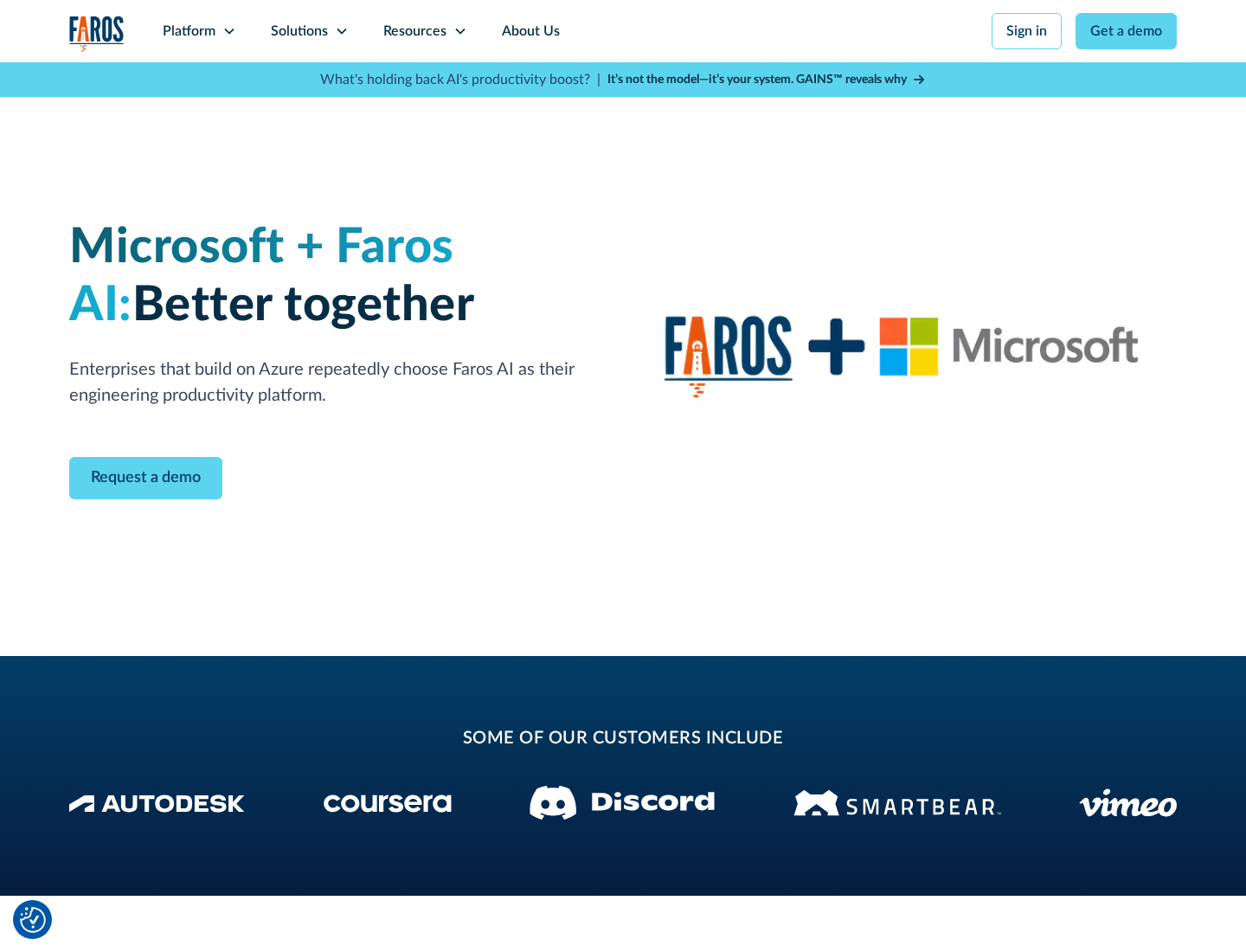
click at [341, 31] on icon at bounding box center [341, 31] width 14 height 14
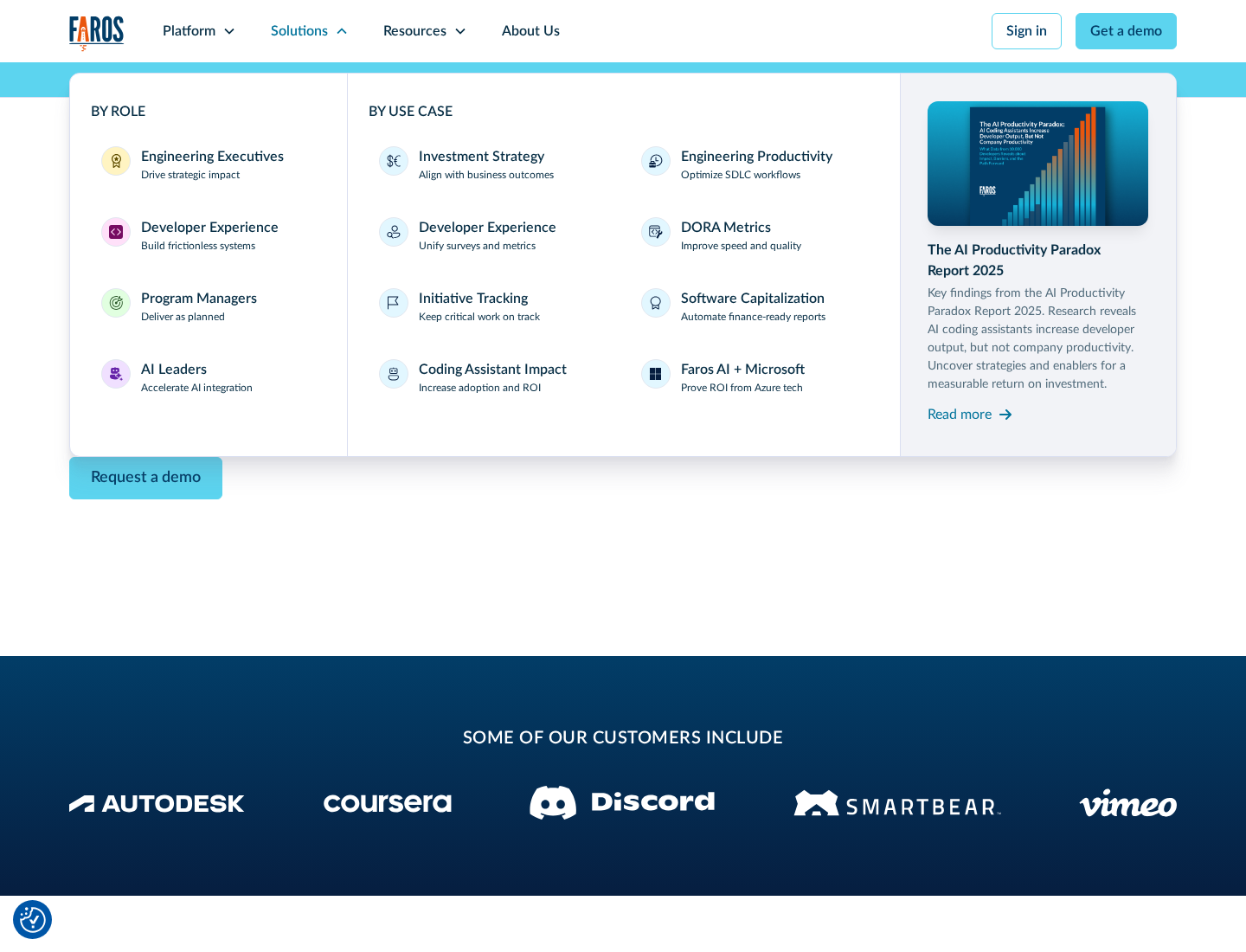
click at [960, 414] on div "Read more" at bounding box center [960, 414] width 64 height 21
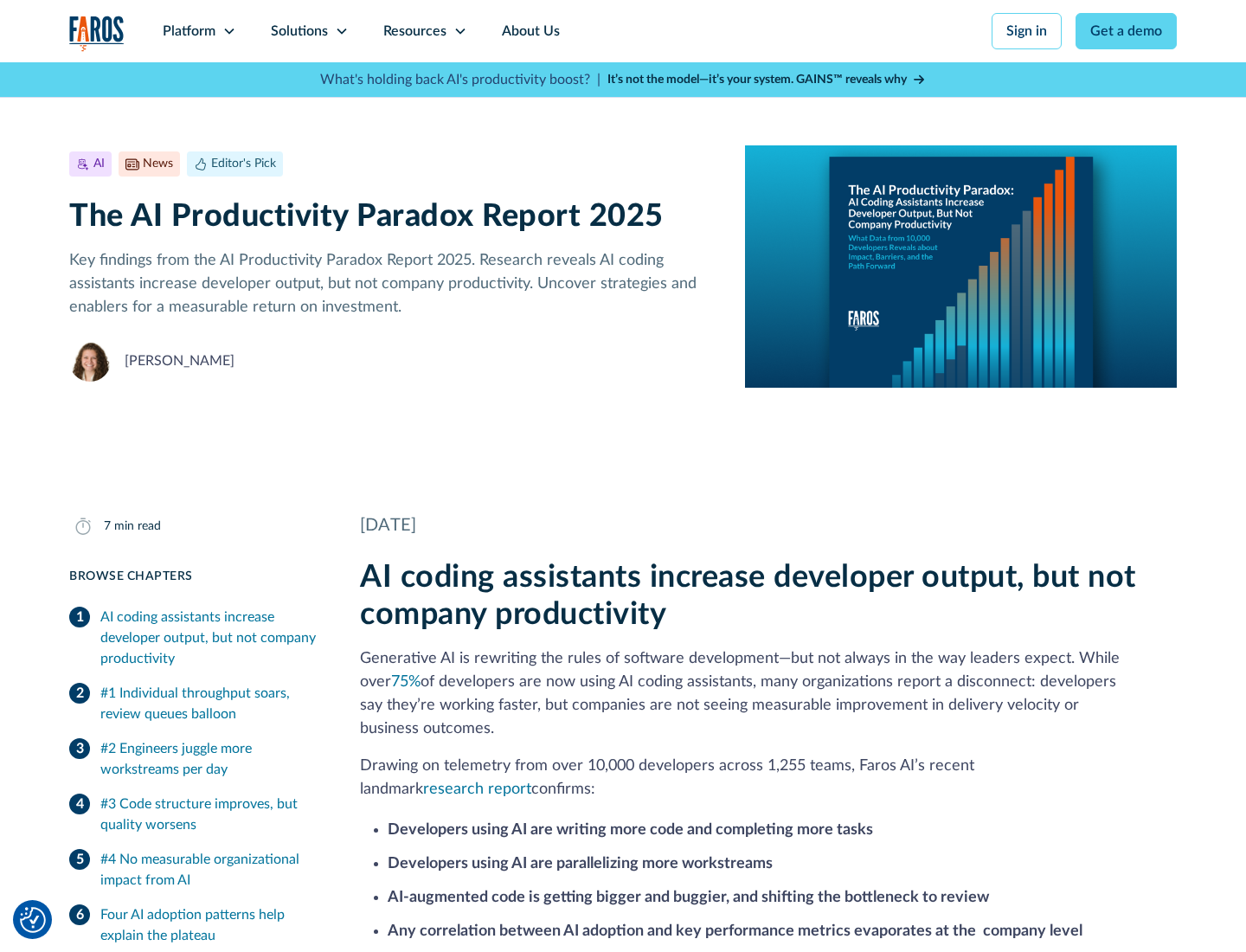
click at [459, 31] on icon at bounding box center [460, 31] width 14 height 14
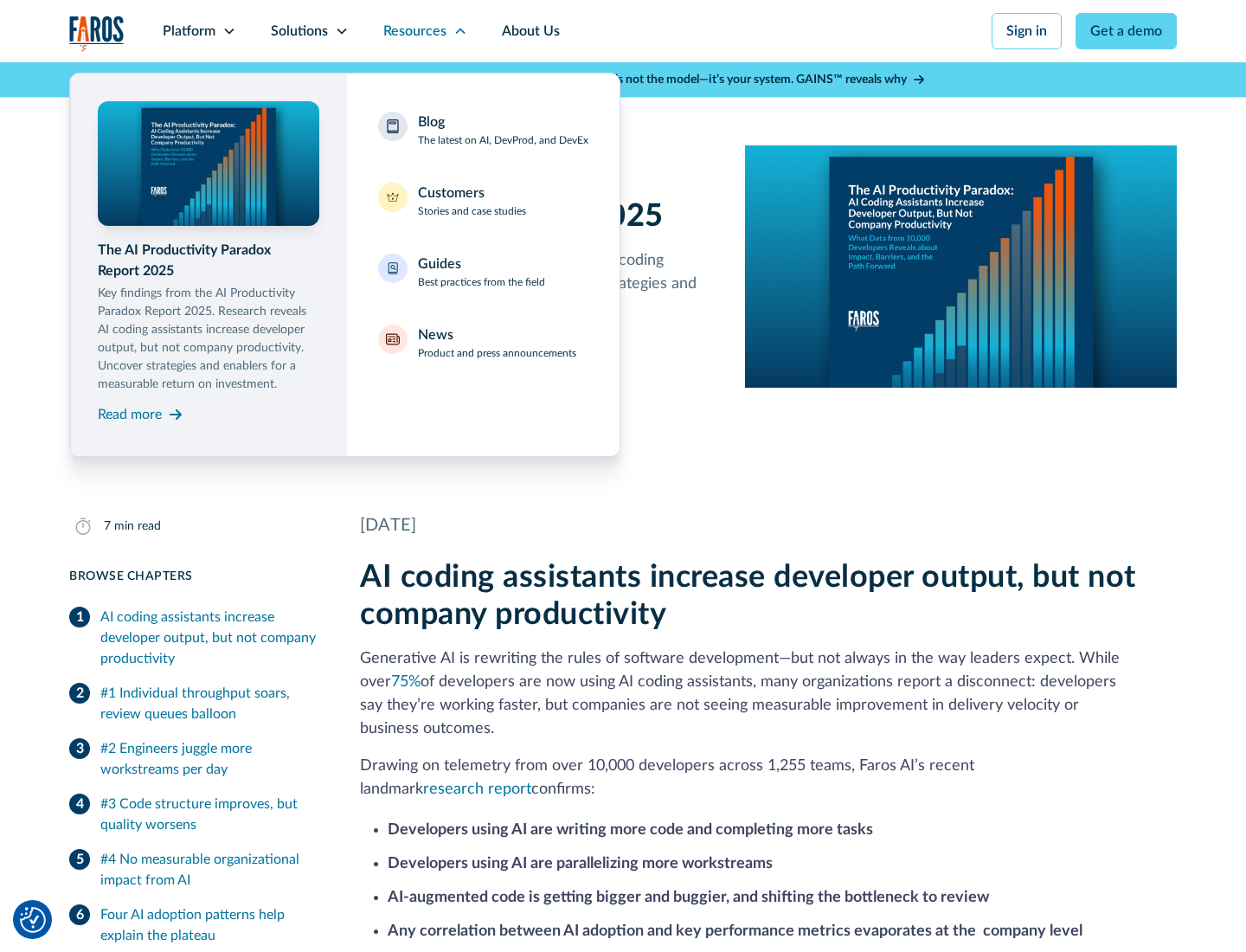
click at [503, 129] on div "Blog The latest on AI, DevProd, and DevEx" at bounding box center [503, 129] width 171 height 36
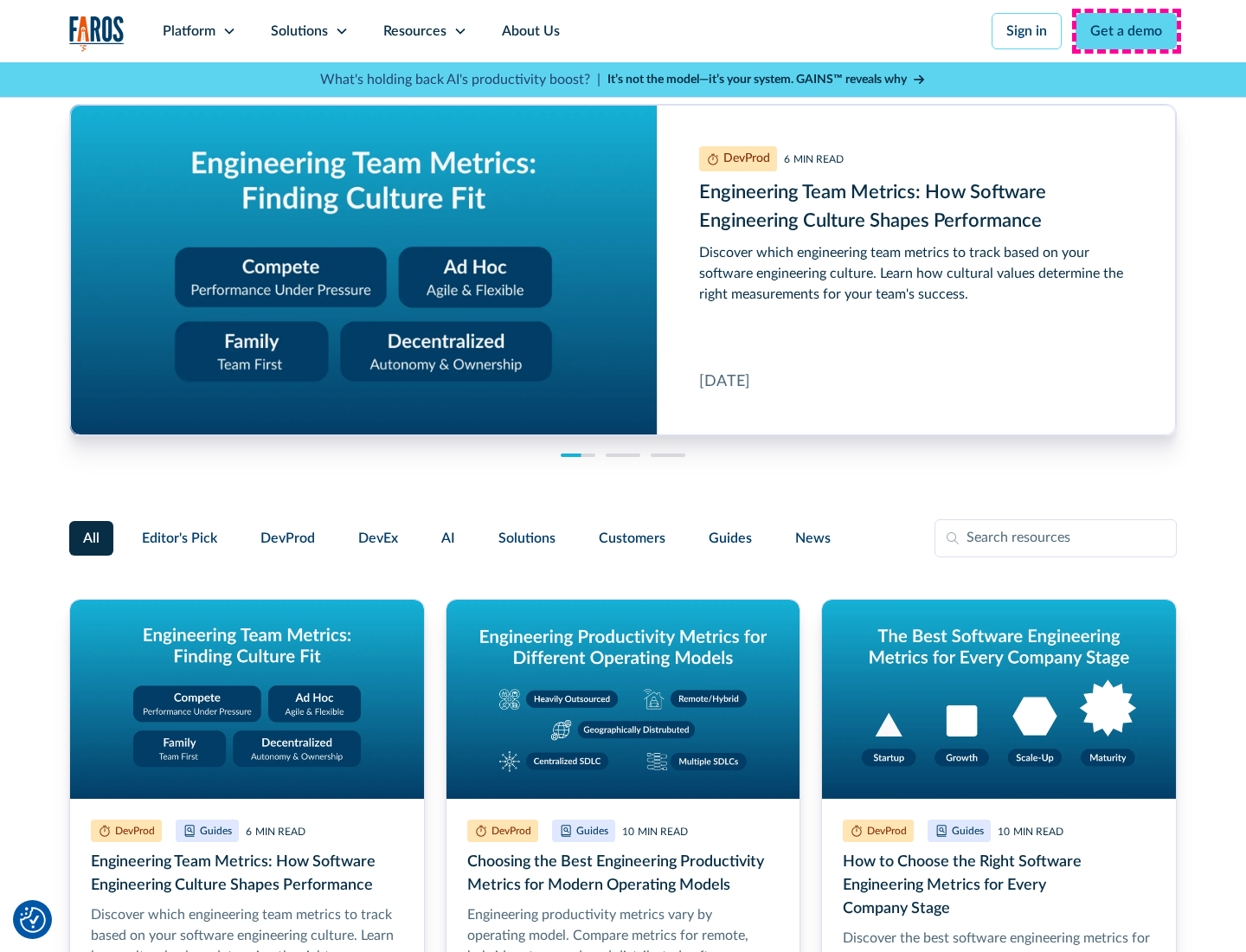
click at [1127, 31] on link "Get a demo" at bounding box center [1126, 31] width 101 height 36
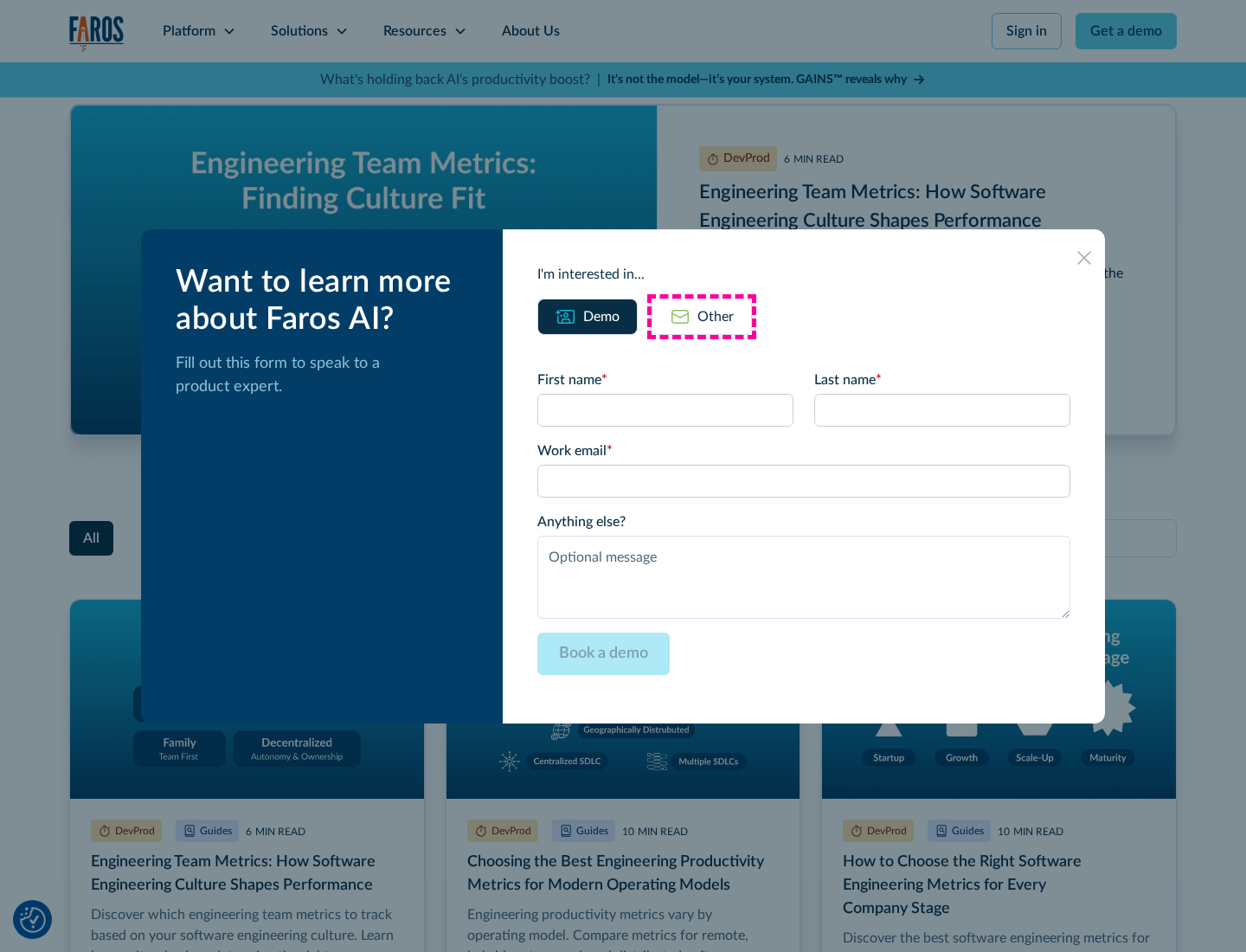
click at [702, 316] on div "Other" at bounding box center [716, 316] width 36 height 21
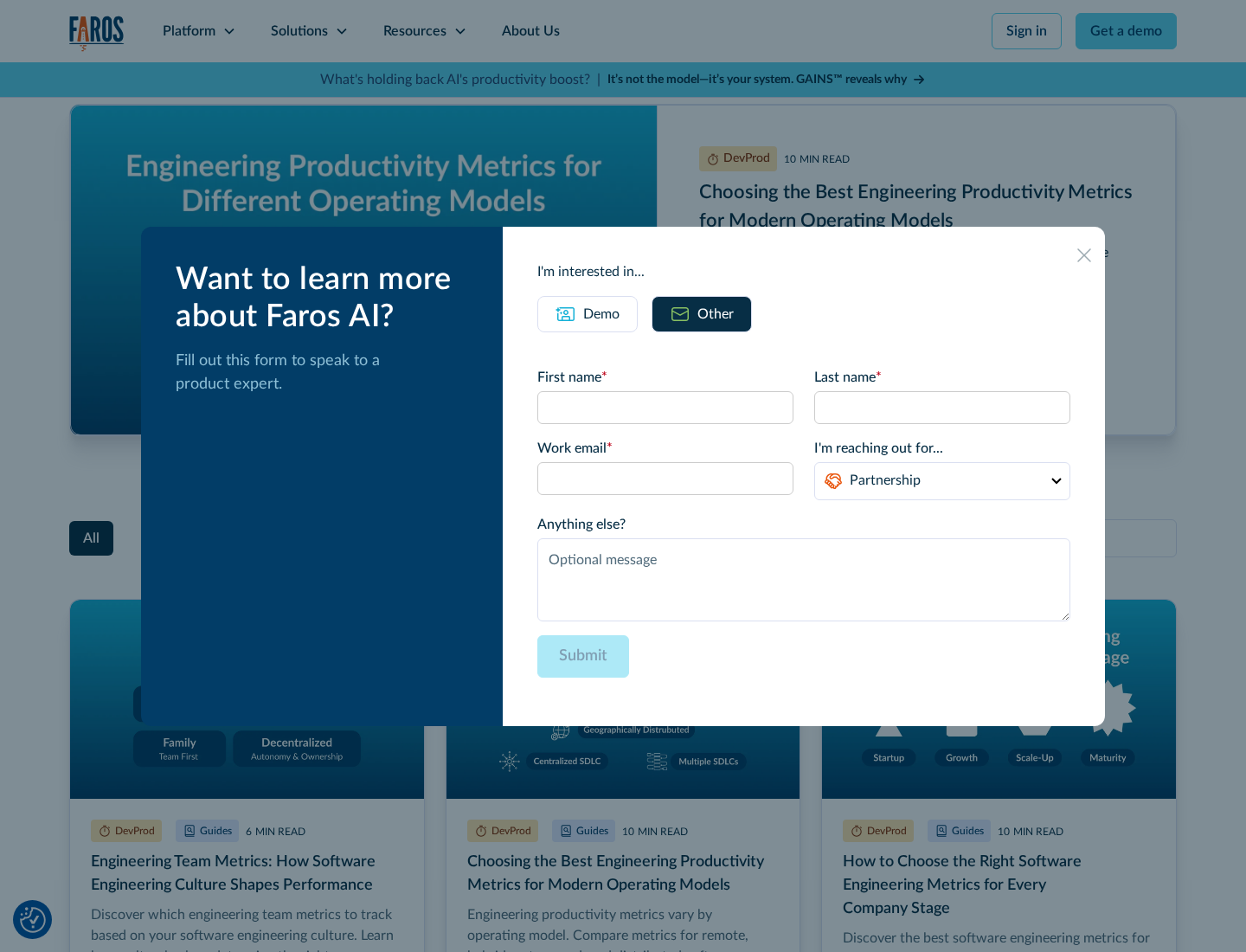
click at [1085, 254] on icon at bounding box center [1084, 254] width 14 height 14
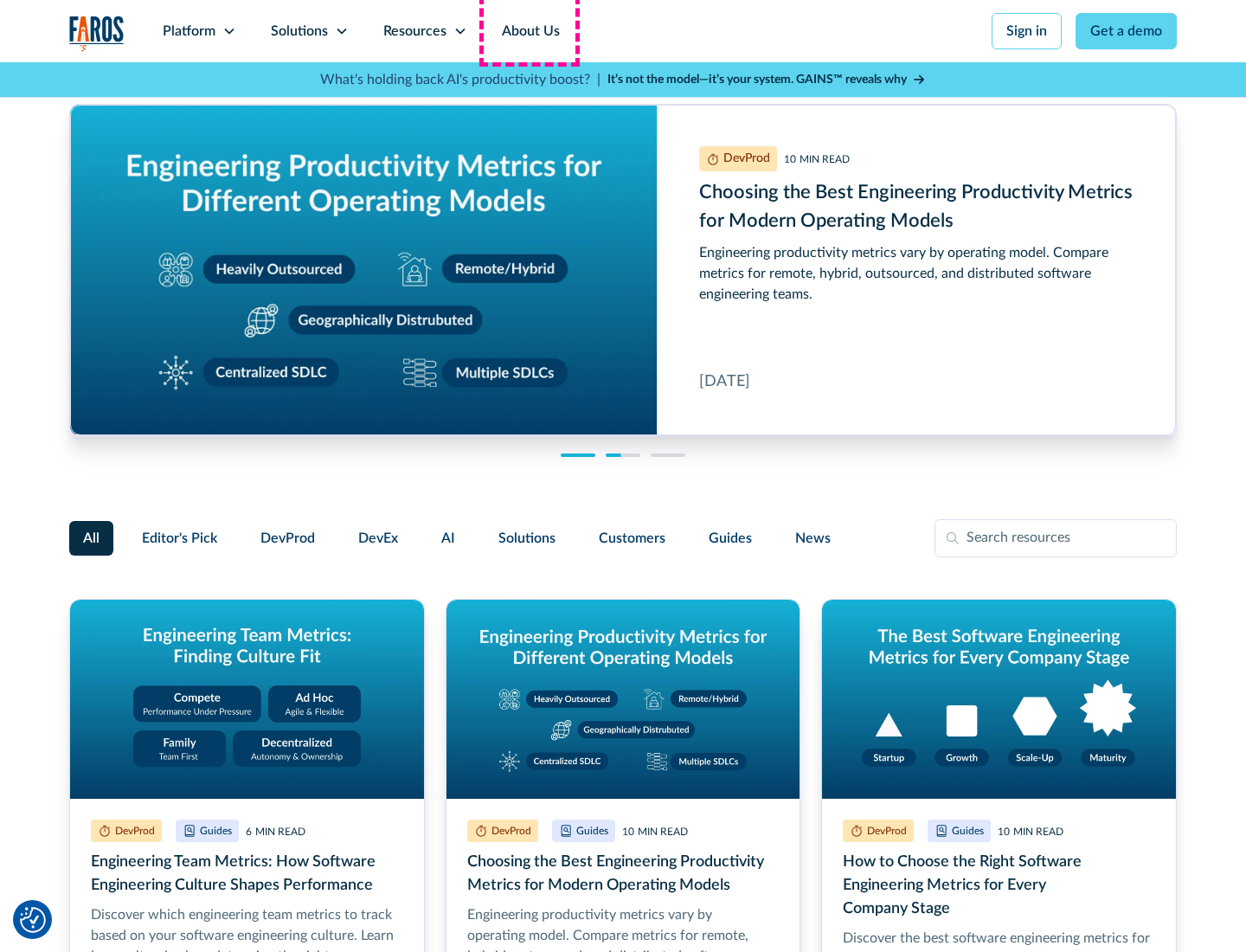
click at [529, 31] on link "About Us" at bounding box center [531, 31] width 93 height 62
